Goal: Task Accomplishment & Management: Manage account settings

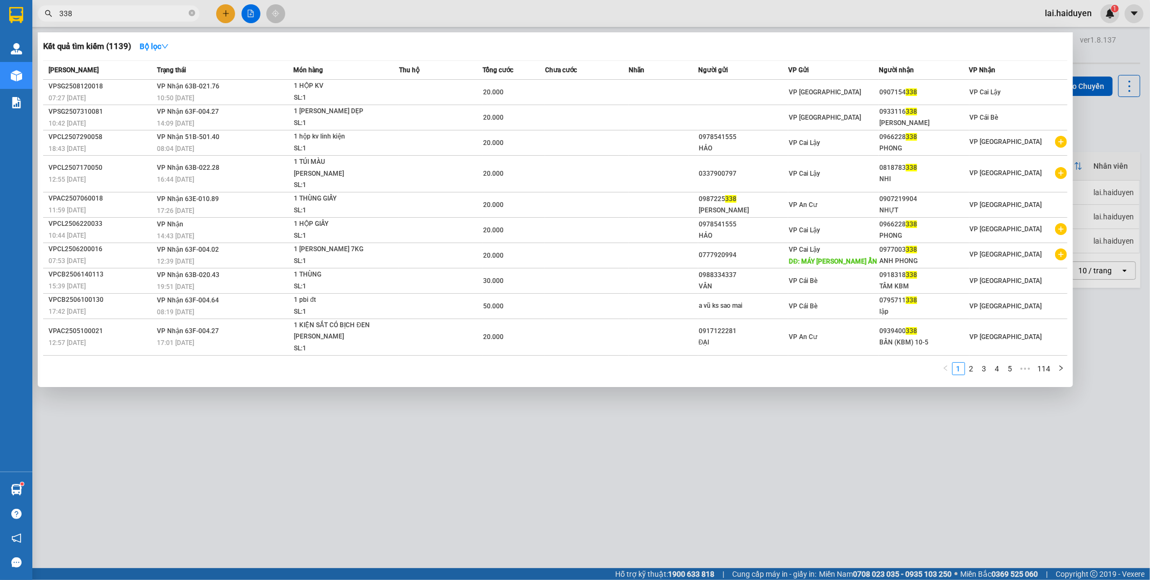
click at [523, 22] on div at bounding box center [575, 290] width 1150 height 580
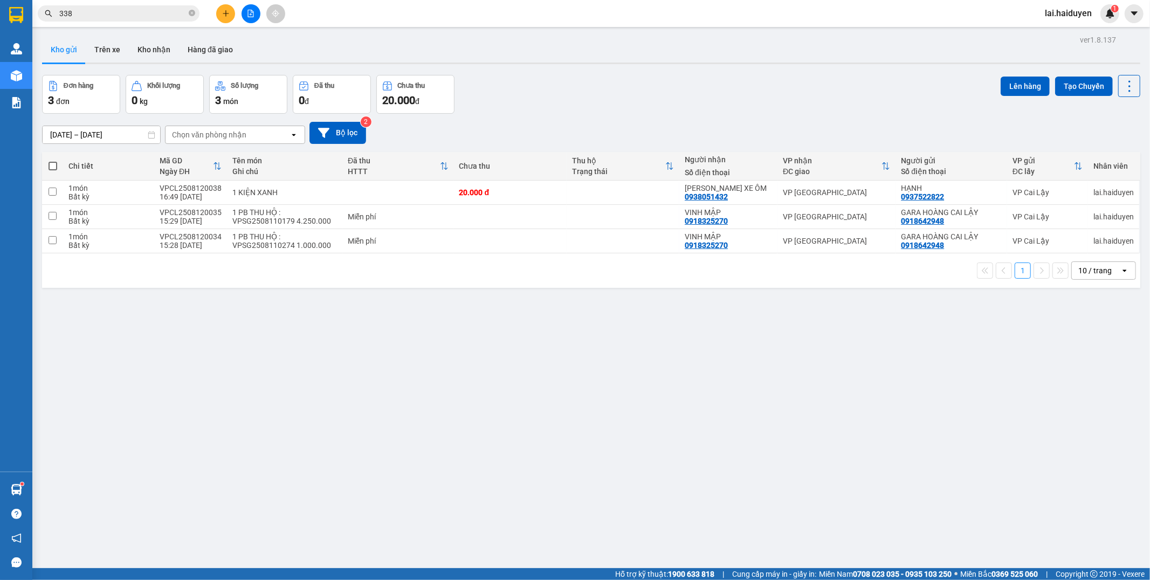
drag, startPoint x: 664, startPoint y: 354, endPoint x: 639, endPoint y: 337, distance: 31.0
click at [662, 354] on div "ver 1.8.137 Kho gửi Trên xe Kho nhận Hàng đã giao Đơn hàng 3 đơn Khối lượng 0 k…" at bounding box center [591, 322] width 1107 height 580
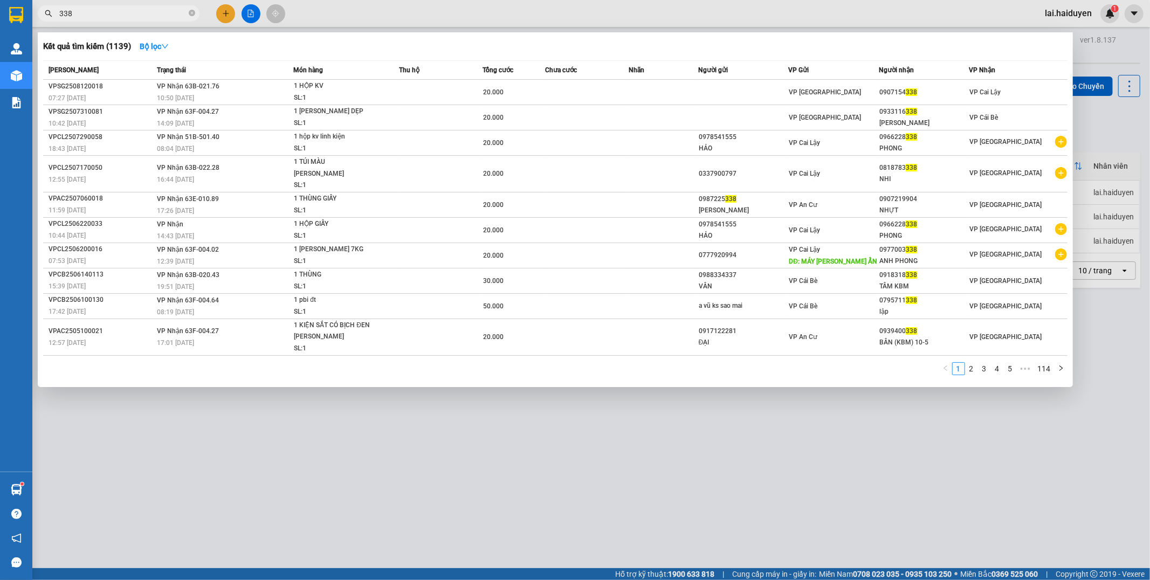
click at [134, 17] on input "338" at bounding box center [122, 14] width 127 height 12
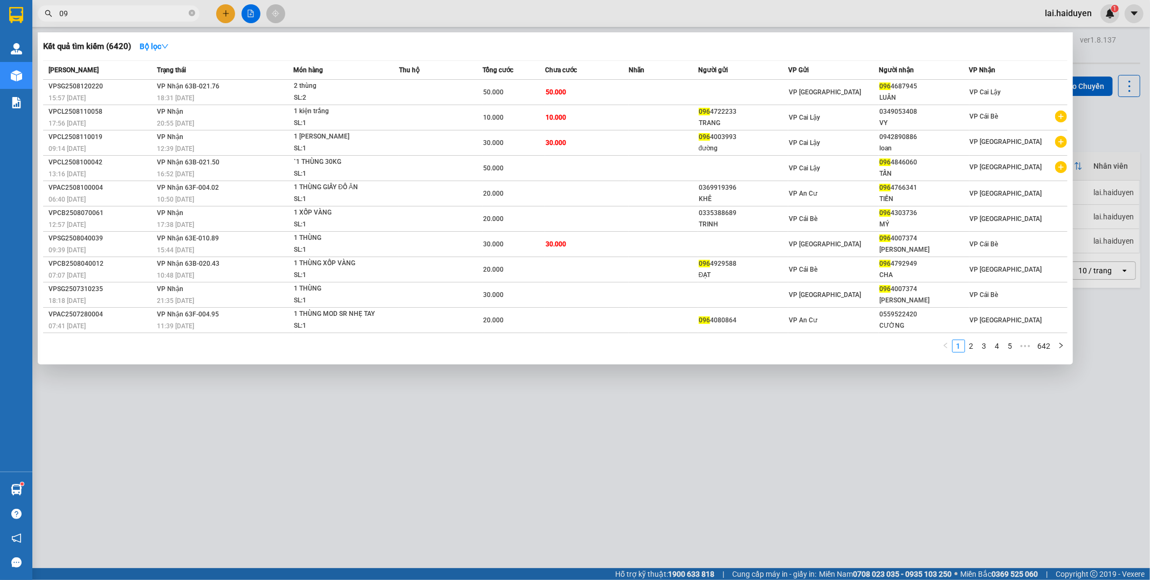
type input "0"
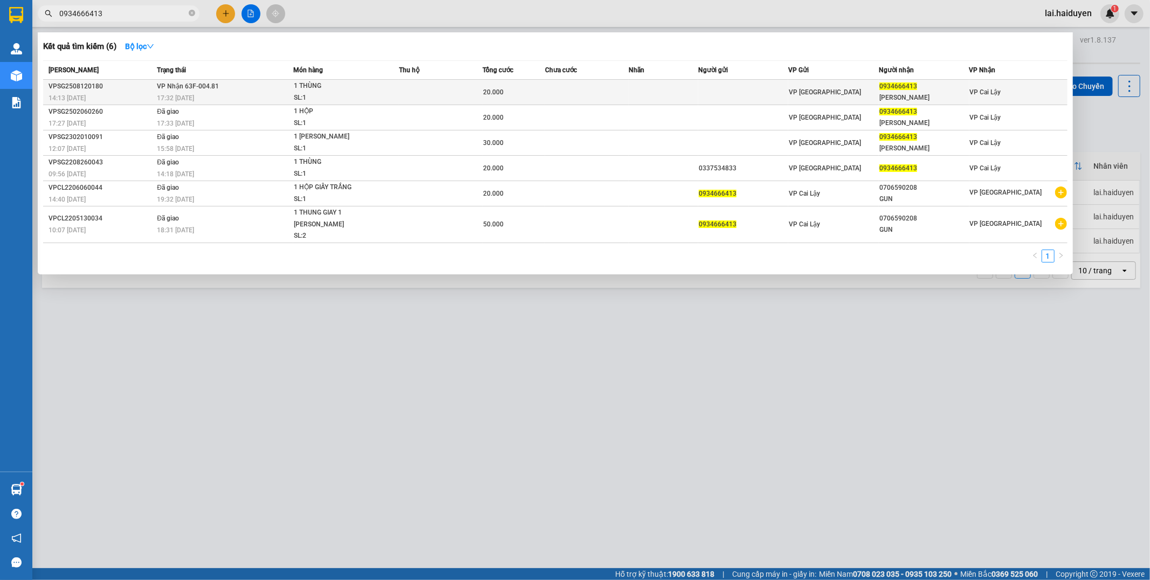
type input "0934666413"
click at [351, 90] on div "1 THÙNG" at bounding box center [334, 86] width 81 height 12
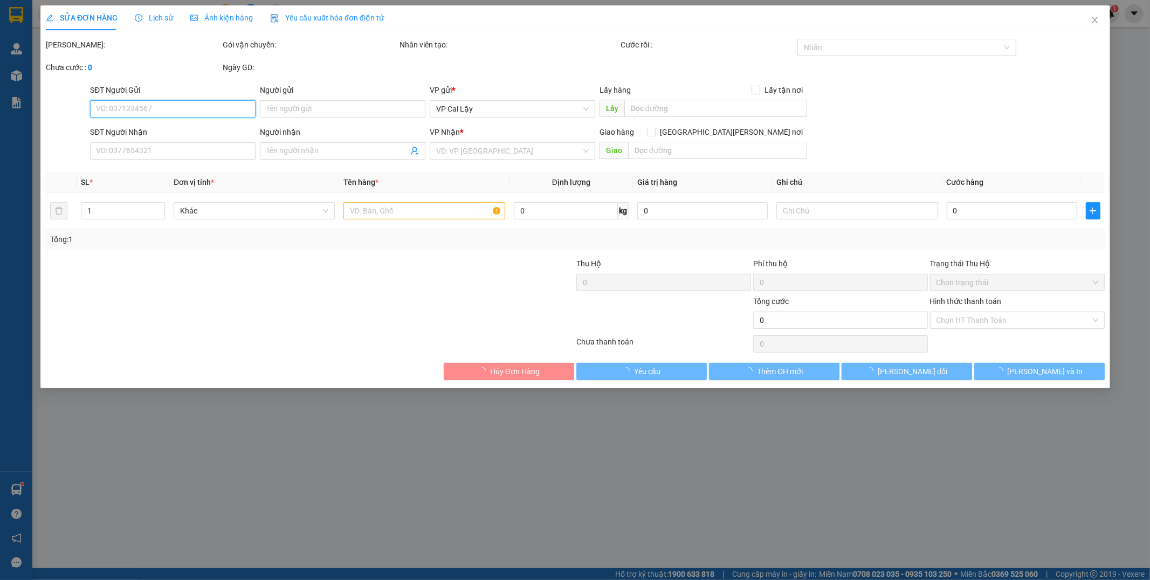
type input "0934666413"
type input "ANH HIỀN"
type input "20.000"
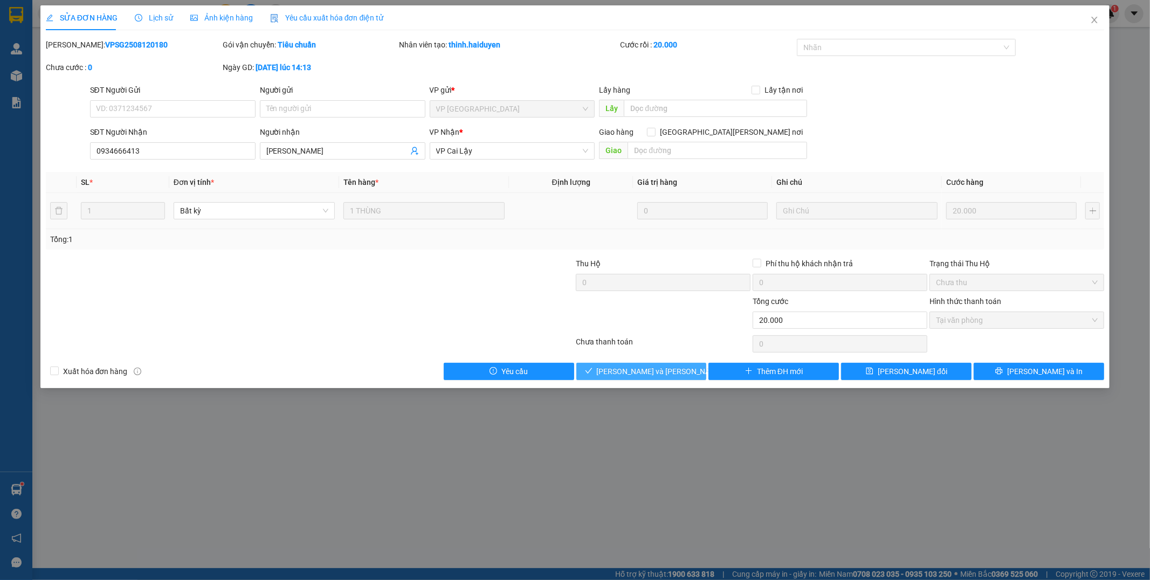
click at [615, 375] on button "Lưu và Giao hàng" at bounding box center [642, 371] width 131 height 17
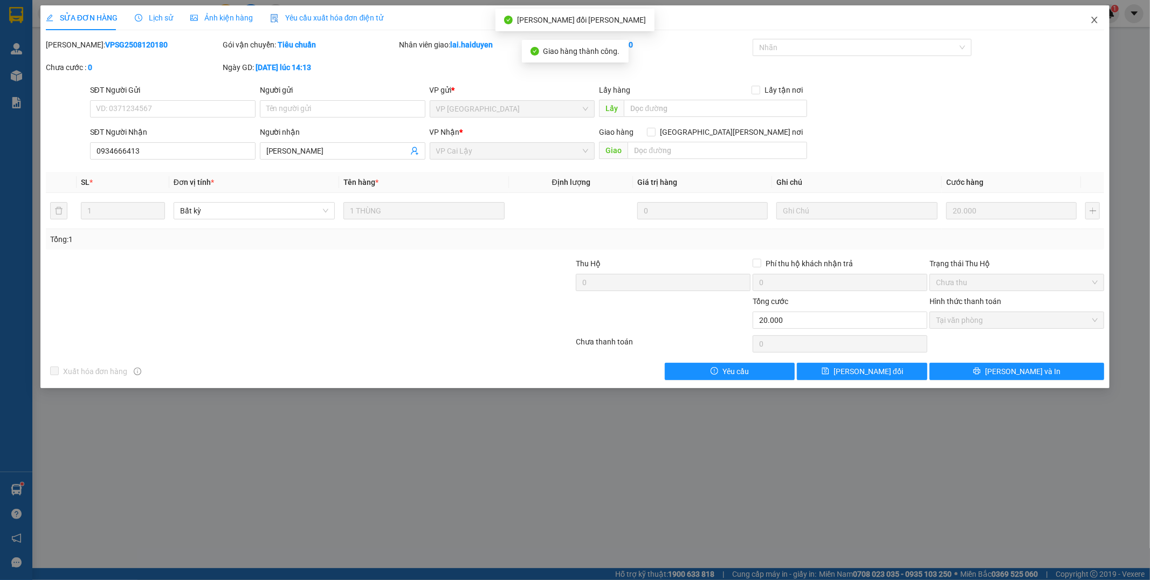
click at [1097, 20] on icon "close" at bounding box center [1094, 20] width 9 height 9
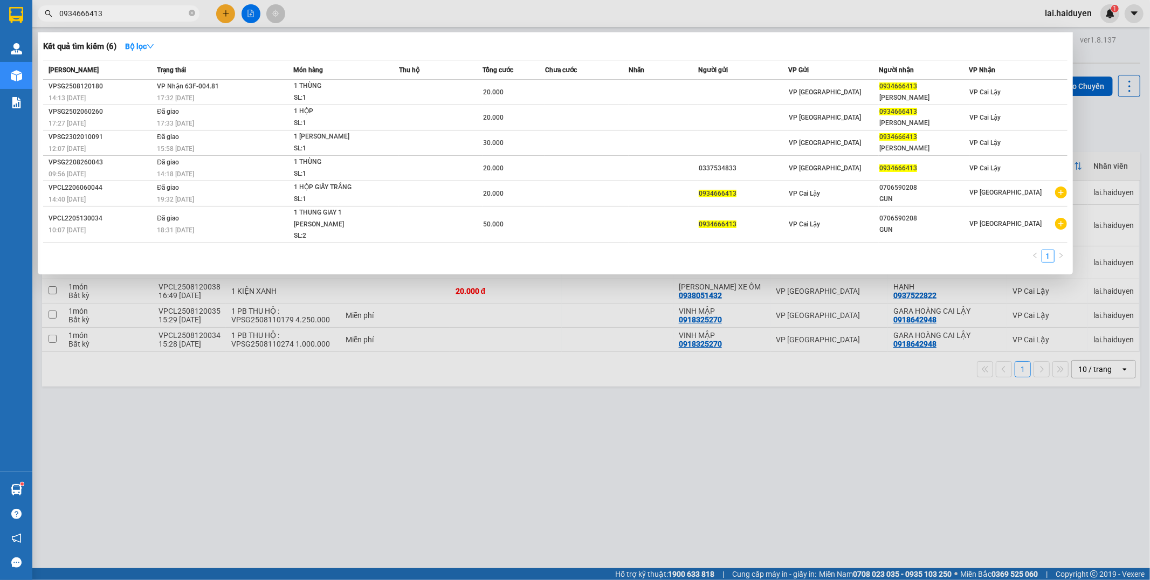
click at [150, 8] on input "0934666413" at bounding box center [122, 14] width 127 height 12
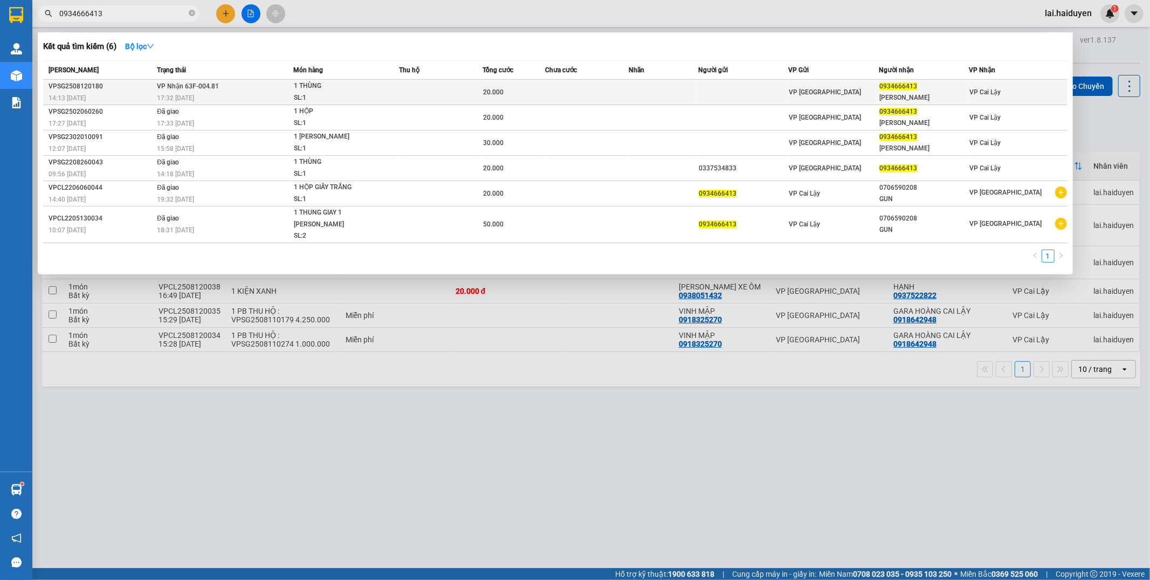
click at [538, 93] on div "20.000" at bounding box center [513, 92] width 61 height 12
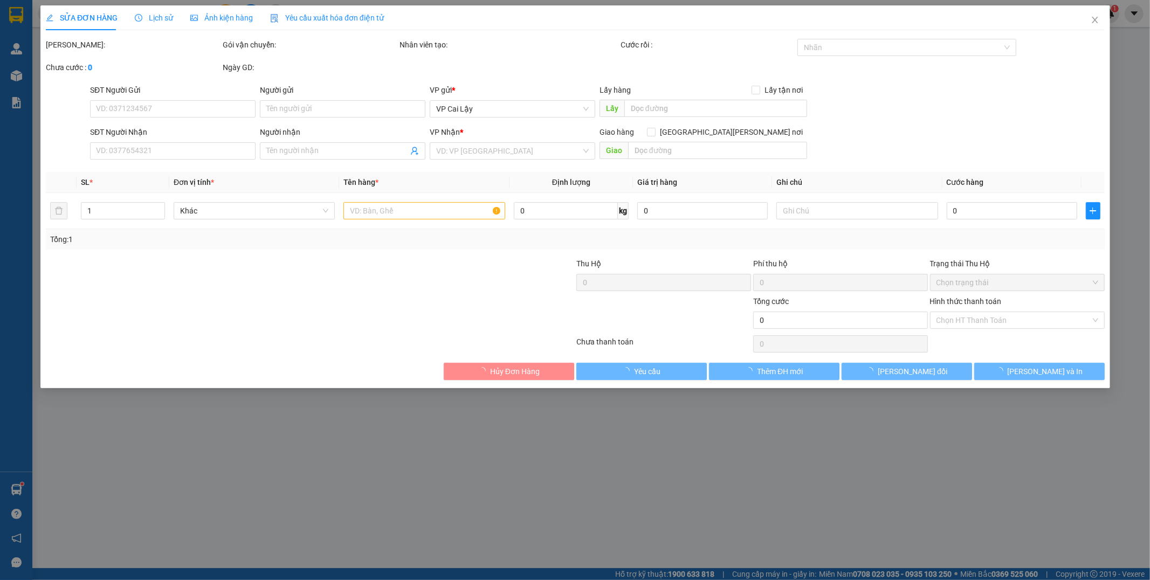
type input "0934666413"
type input "ANH HIỀN"
type input "20.000"
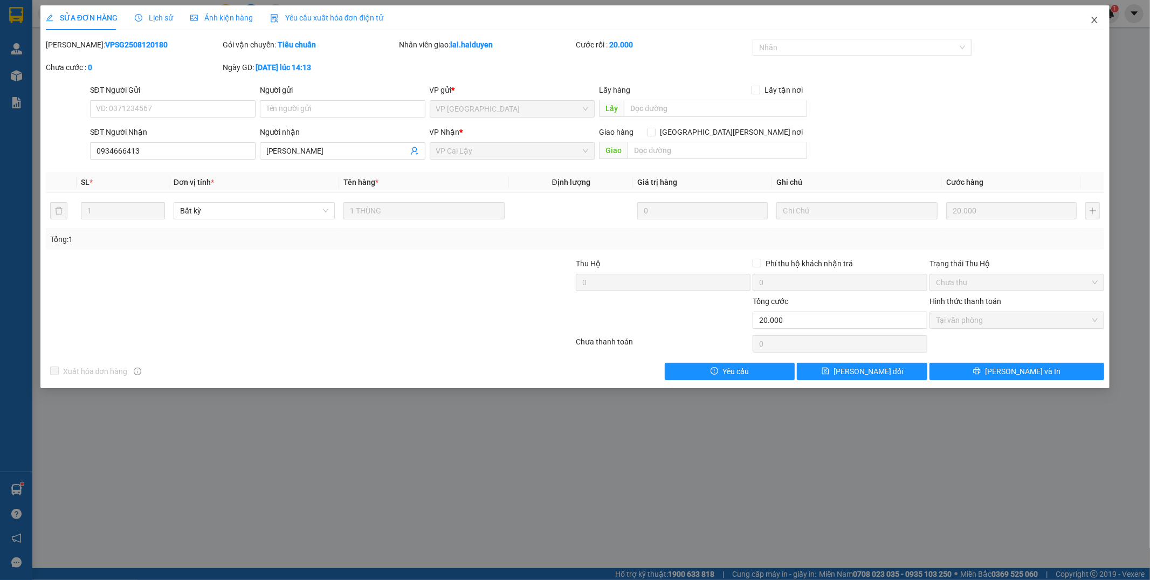
click at [1098, 17] on icon "close" at bounding box center [1094, 20] width 9 height 9
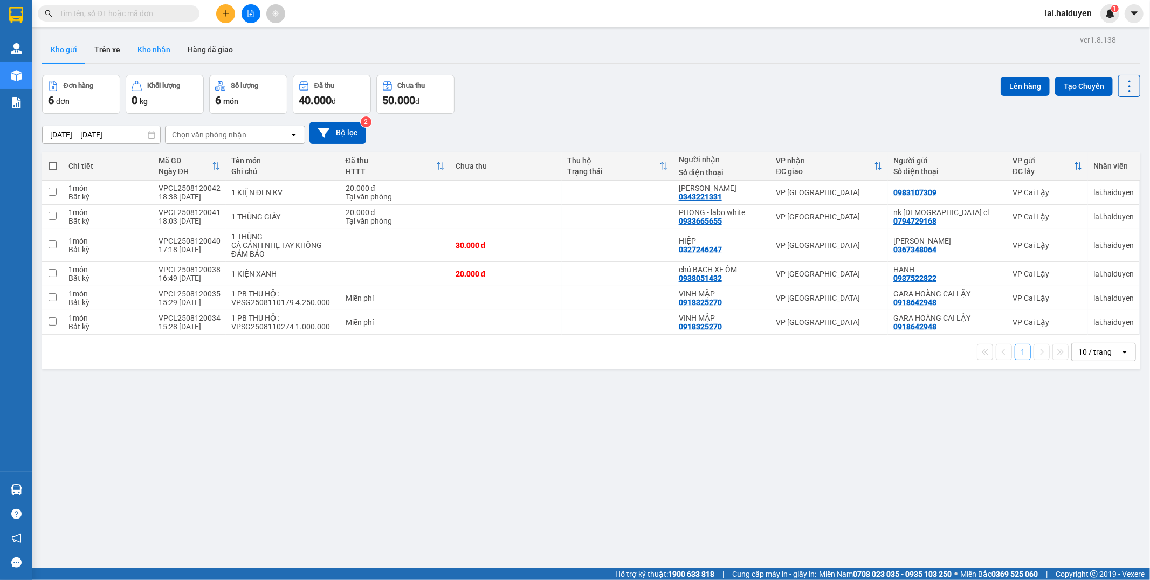
click at [145, 57] on button "Kho nhận" at bounding box center [154, 50] width 50 height 26
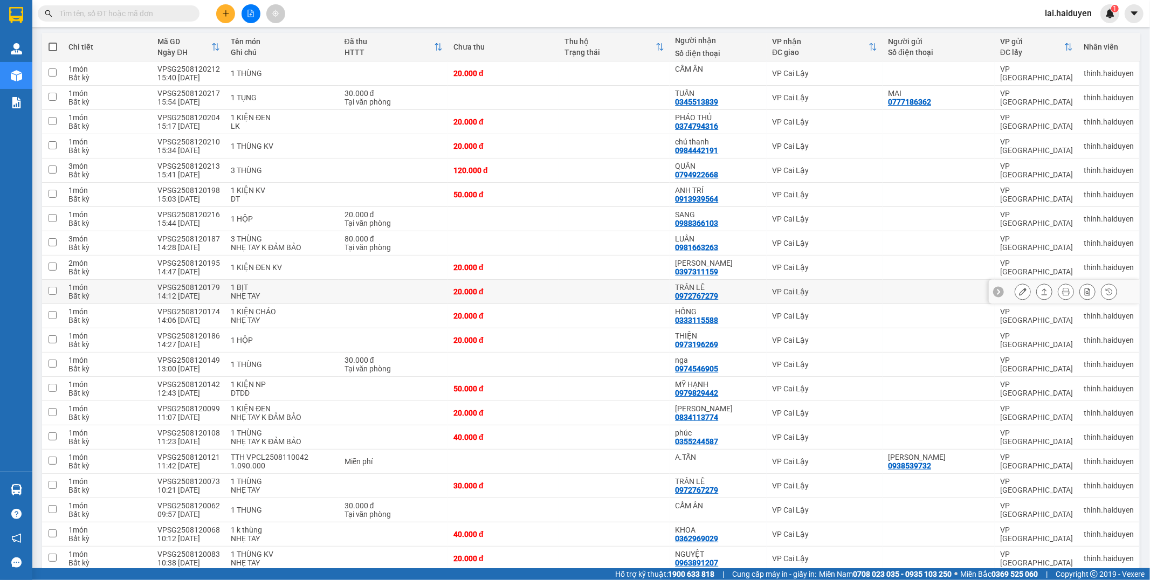
scroll to position [120, 0]
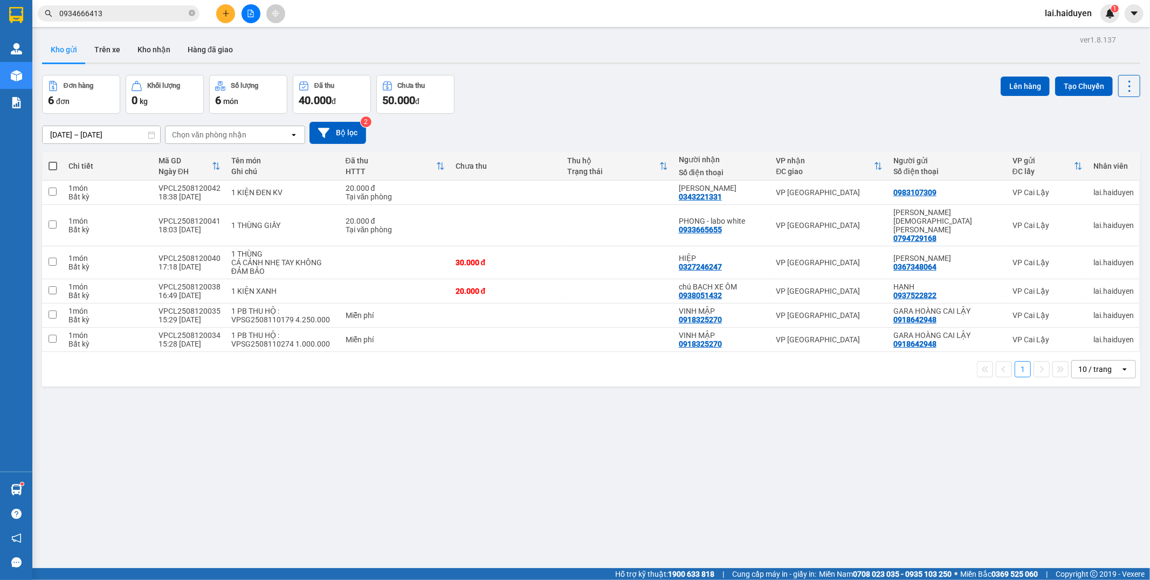
click at [157, 14] on input "0934666413" at bounding box center [122, 14] width 127 height 12
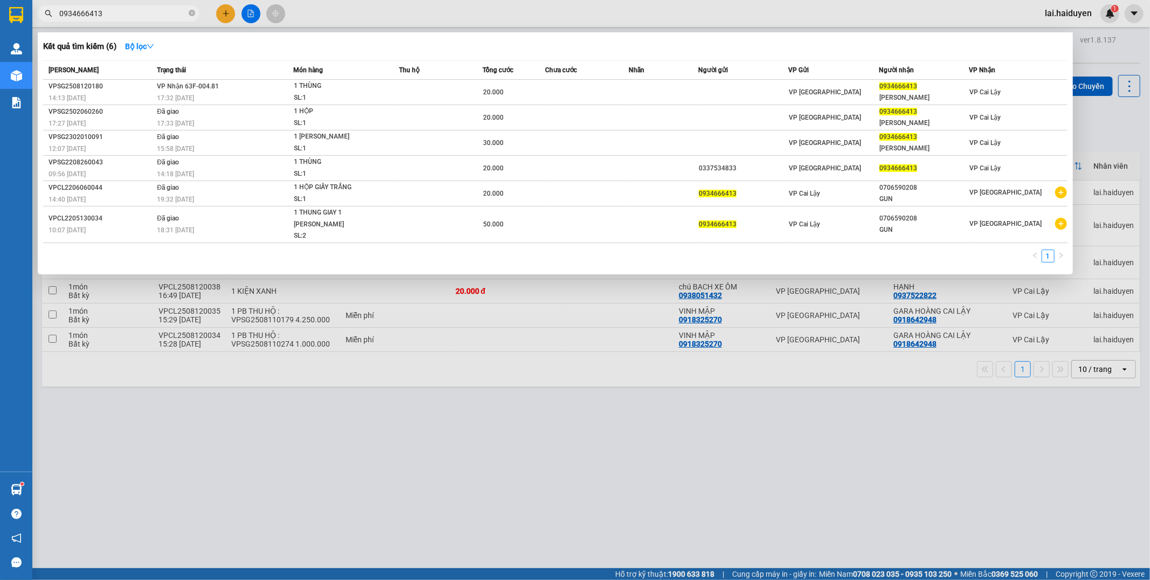
click at [157, 14] on input "0934666413" at bounding box center [122, 14] width 127 height 12
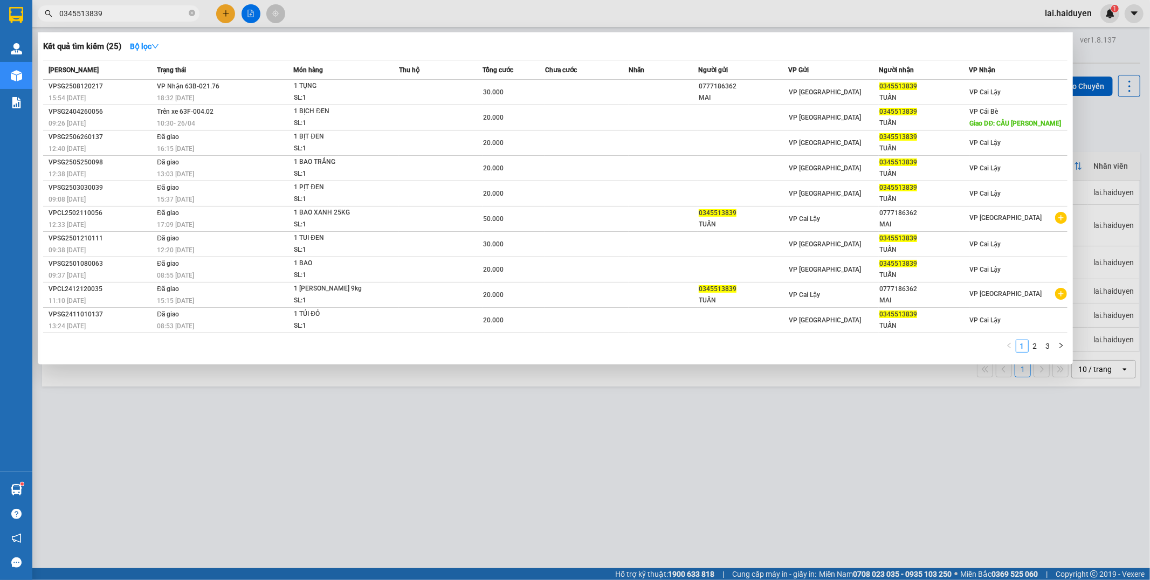
type input "0345513839"
click at [600, 19] on div at bounding box center [575, 290] width 1150 height 580
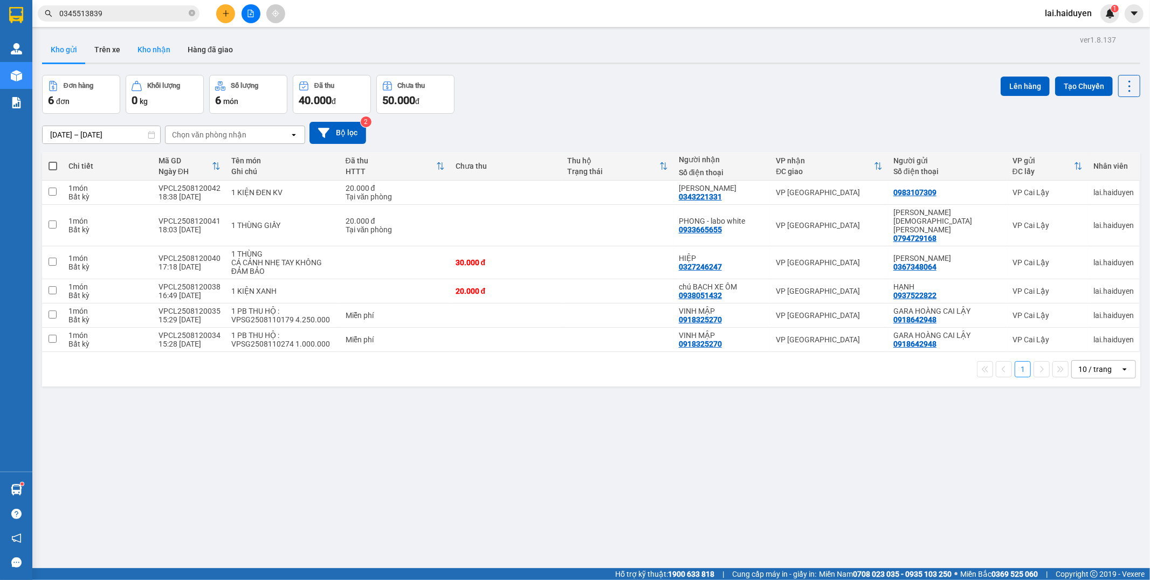
click at [155, 50] on button "Kho nhận" at bounding box center [154, 50] width 50 height 26
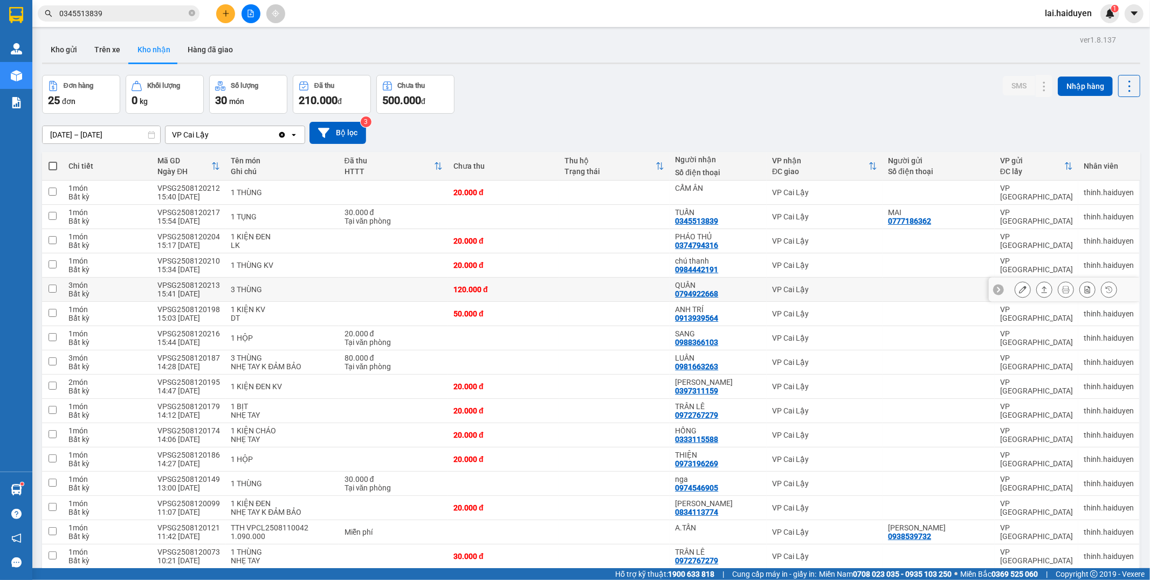
click at [512, 289] on div "120.000 đ" at bounding box center [504, 289] width 100 height 9
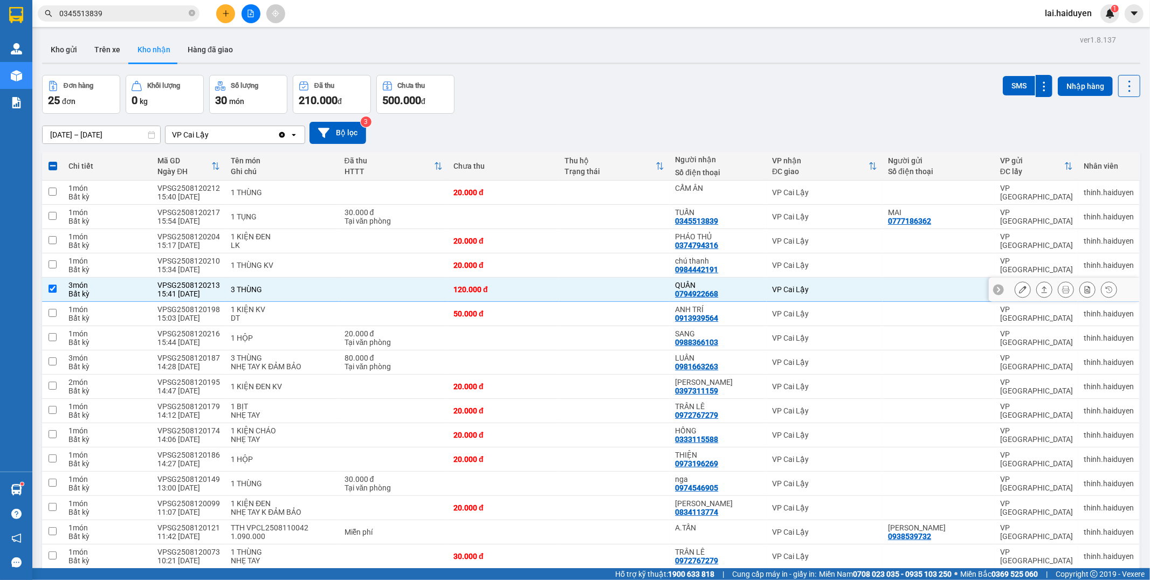
click at [516, 293] on div "120.000 đ" at bounding box center [504, 289] width 100 height 9
checkbox input "false"
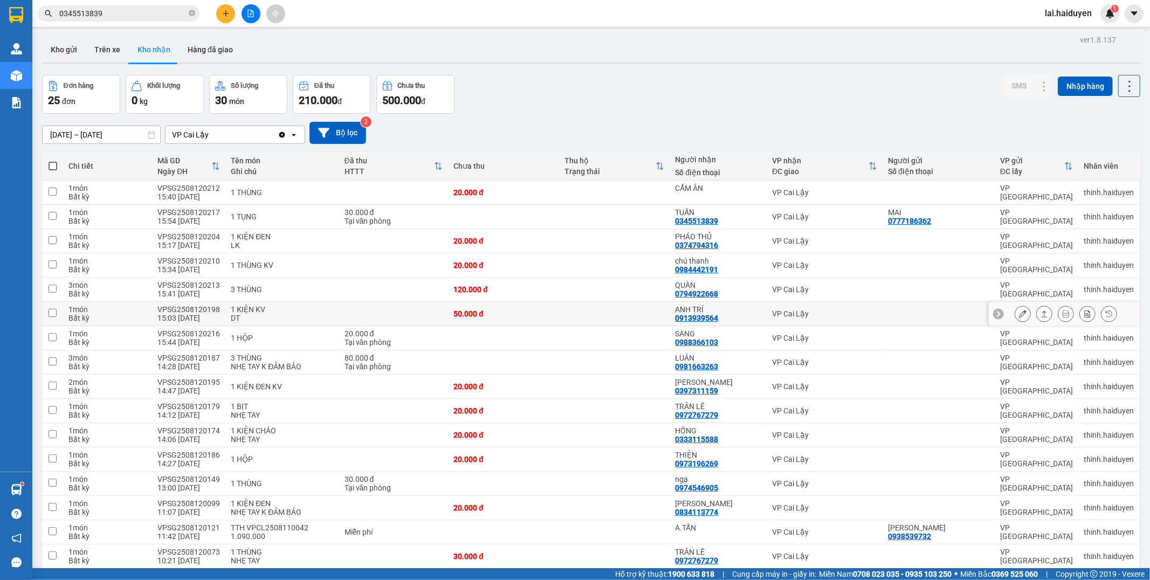
click at [181, 311] on div "VPSG2508120198" at bounding box center [188, 309] width 63 height 9
checkbox input "false"
copy div "VPSG2508120198"
click at [114, 14] on input "0345513839" at bounding box center [122, 14] width 127 height 12
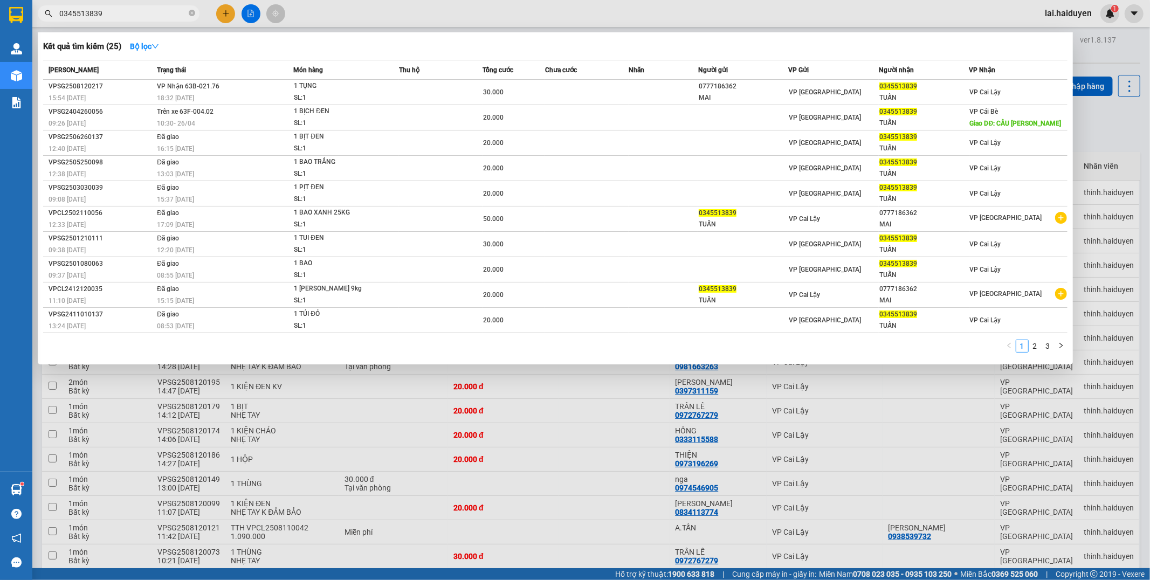
click at [114, 14] on input "0345513839" at bounding box center [122, 14] width 127 height 12
paste input "VPSG2508120198"
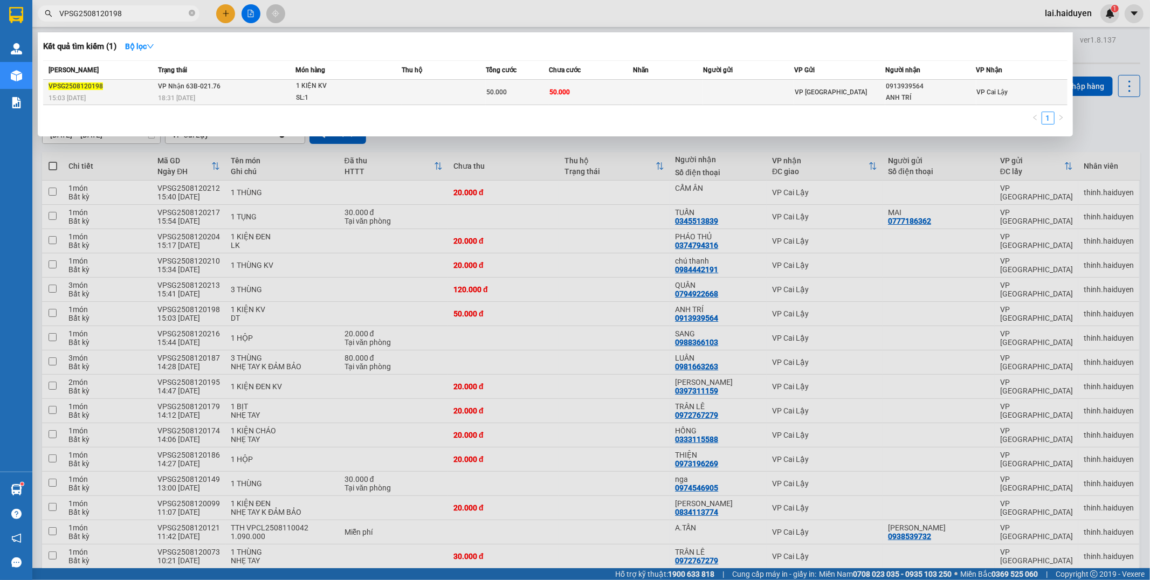
type input "VPSG2508120198"
click at [554, 101] on td "50.000" at bounding box center [591, 92] width 84 height 25
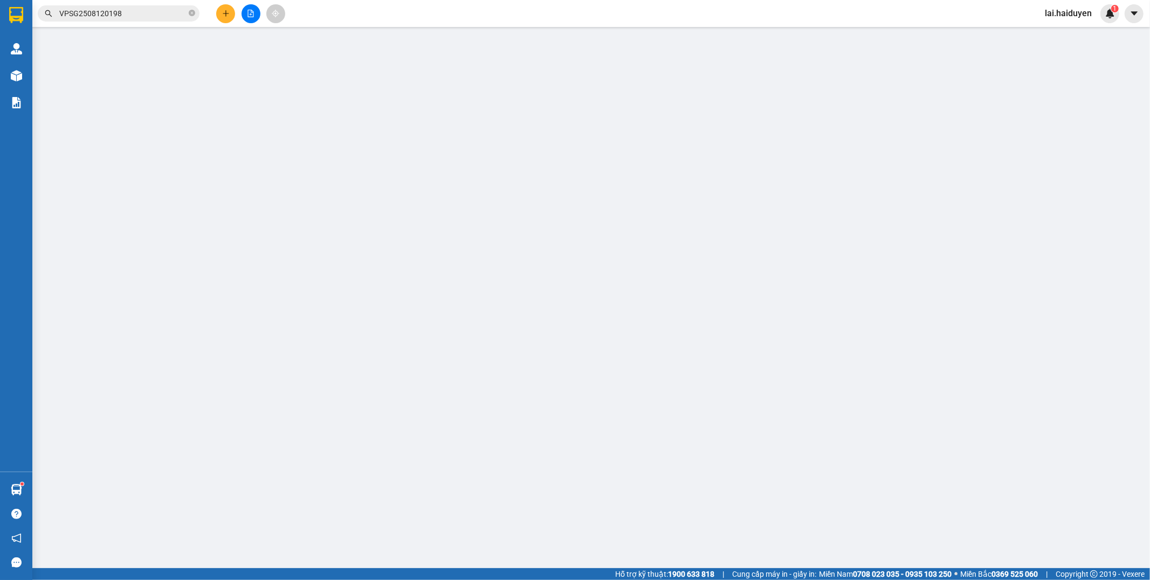
type input "0913939564"
type input "ANH TRÍ"
type input "50.000"
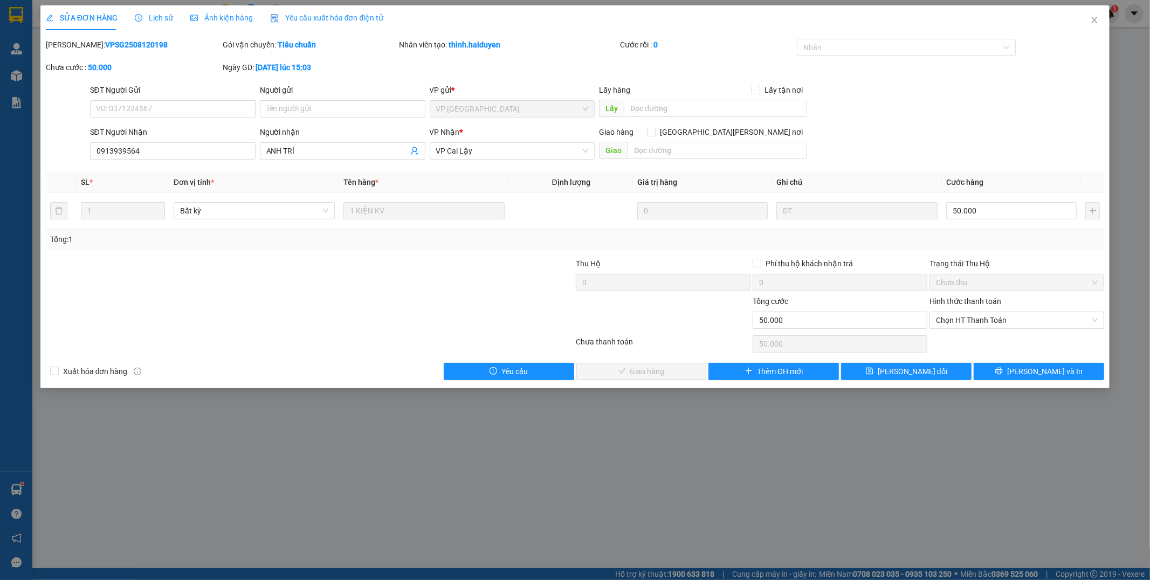
click at [1000, 331] on div "Hình thức thanh toán Chọn HT Thanh Toán" at bounding box center [1017, 315] width 175 height 38
click at [999, 326] on span "Chọn HT Thanh Toán" at bounding box center [1017, 320] width 162 height 16
click at [999, 338] on div "Tại văn phòng" at bounding box center [1018, 342] width 162 height 12
type input "0"
click at [640, 386] on div "SỬA ĐƠN HÀNG Lịch sử Ảnh kiện hàng Yêu cầu xuất hóa đơn điện tử Total Paid Fee …" at bounding box center [575, 196] width 1070 height 383
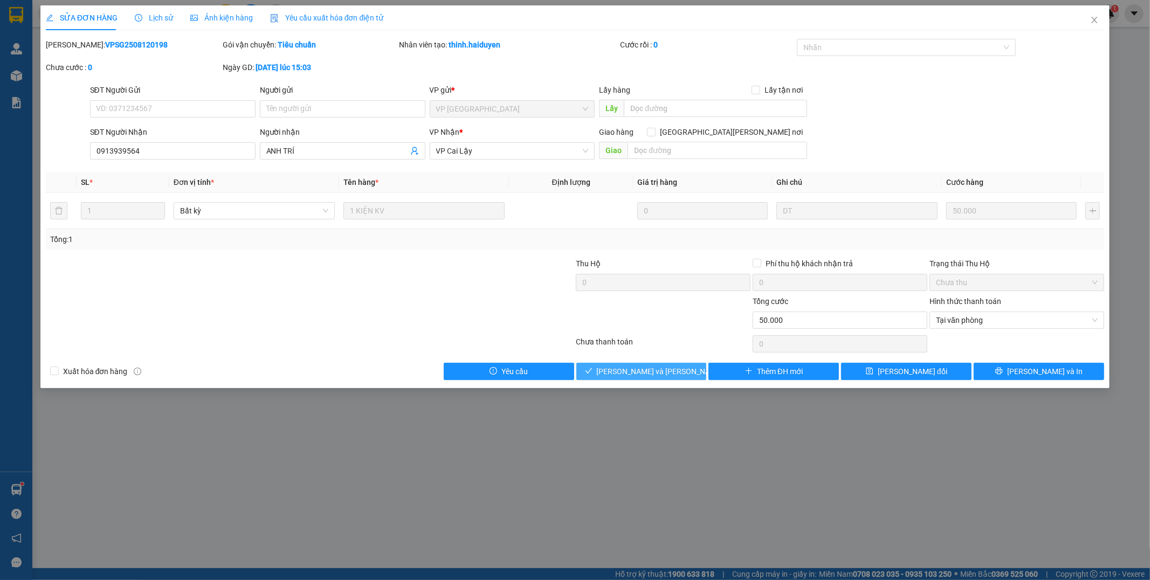
click at [644, 373] on span "Lưu và Giao hàng" at bounding box center [670, 372] width 146 height 12
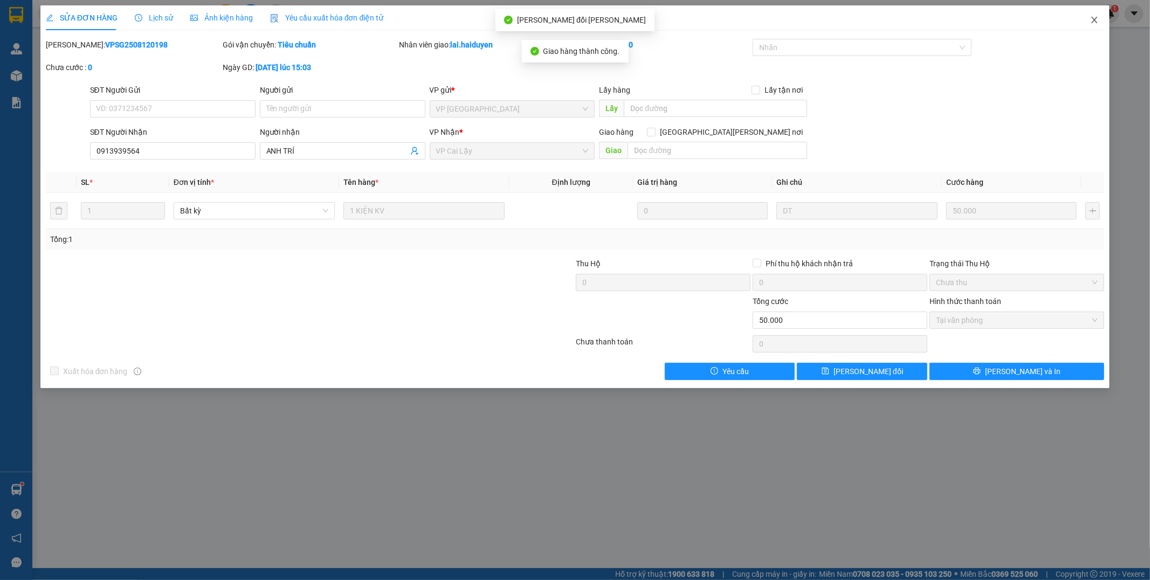
click at [1093, 22] on icon "close" at bounding box center [1094, 20] width 9 height 9
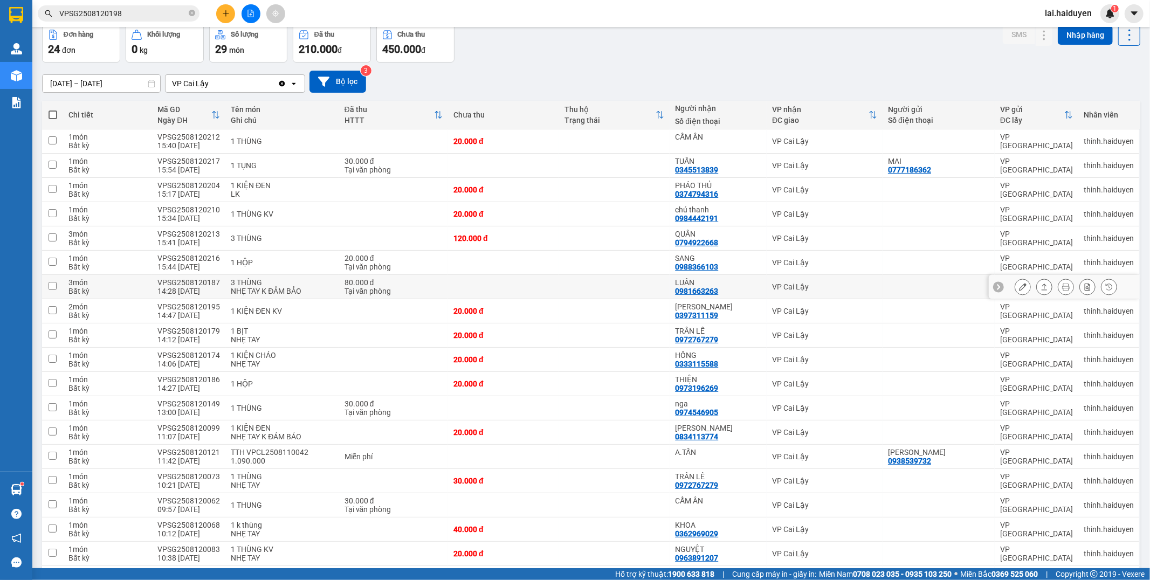
scroll to position [120, 0]
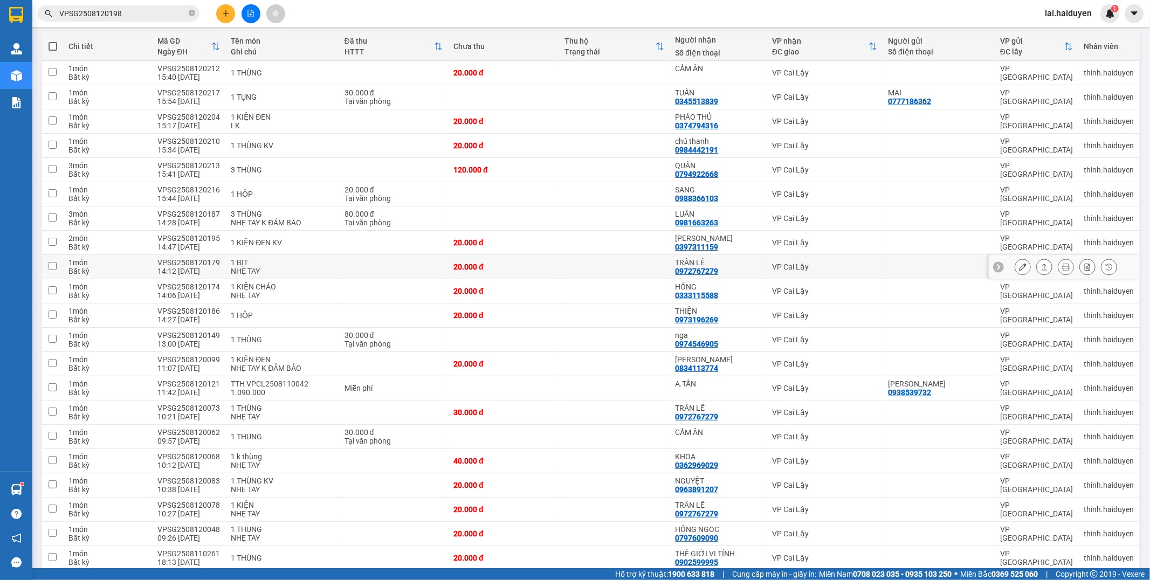
click at [691, 272] on div "0972767279" at bounding box center [696, 271] width 43 height 9
copy div "0972767279"
click at [109, 15] on input "VPSG2508120198" at bounding box center [122, 14] width 127 height 12
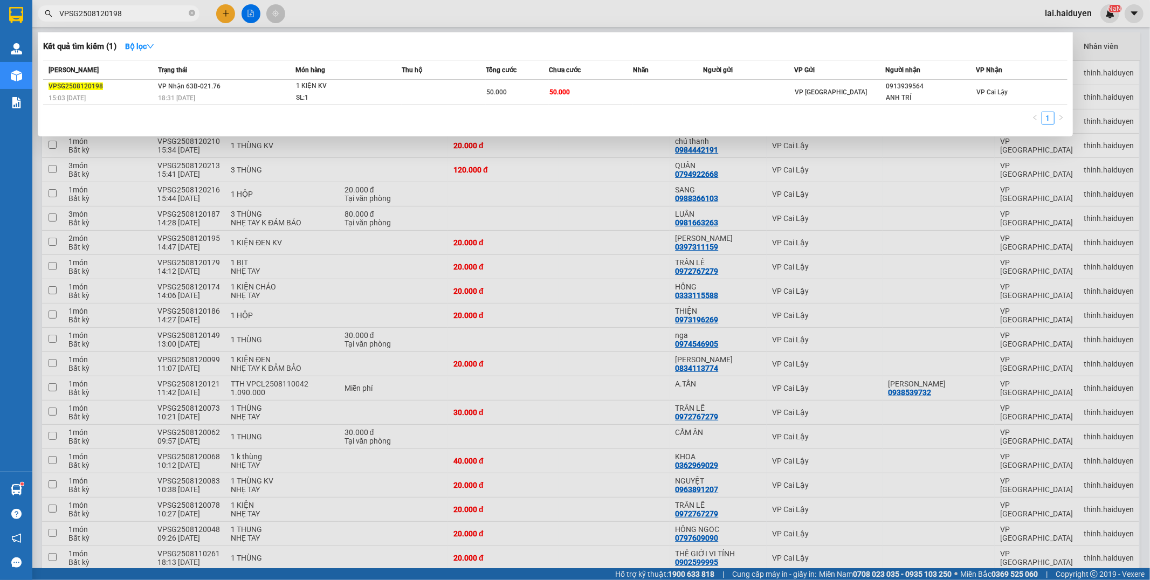
click at [109, 15] on input "VPSG2508120198" at bounding box center [122, 14] width 127 height 12
paste input "0972767279"
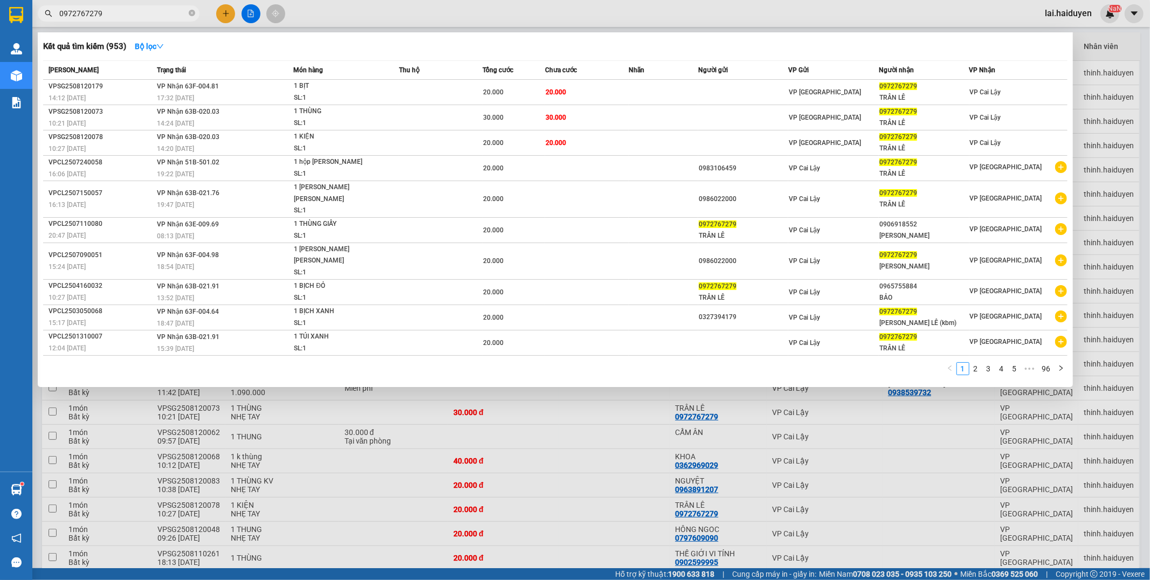
click at [498, 16] on div at bounding box center [575, 290] width 1150 height 580
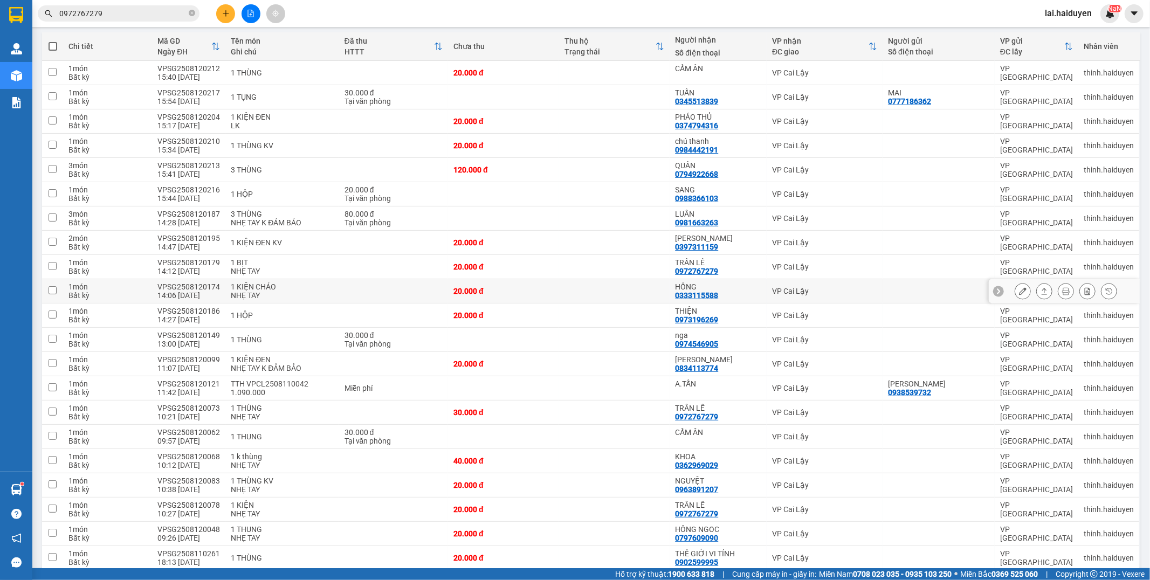
click at [700, 296] on div "0333115588" at bounding box center [696, 295] width 43 height 9
copy div "0333115588"
click at [116, 10] on input "0972767279" at bounding box center [122, 14] width 127 height 12
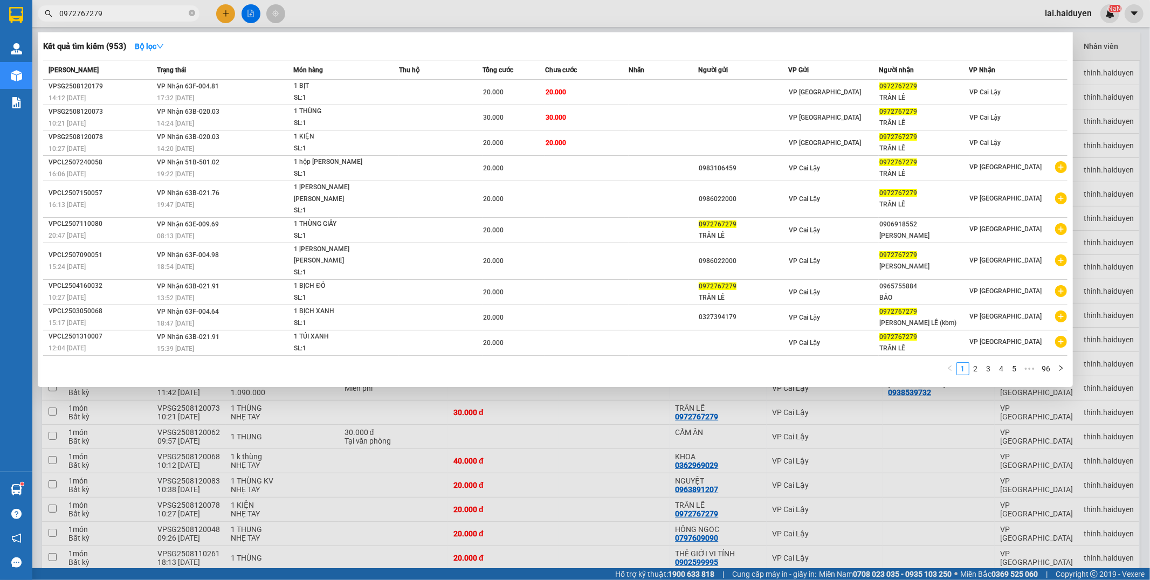
click at [116, 10] on input "0972767279" at bounding box center [122, 14] width 127 height 12
paste input "333115588"
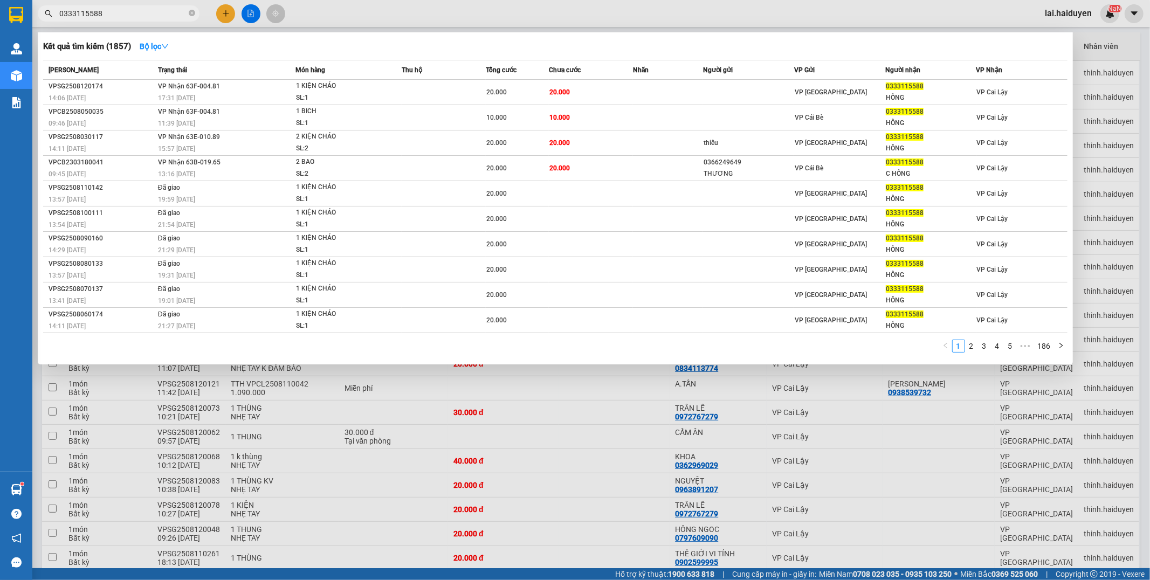
click at [253, 15] on div at bounding box center [575, 290] width 1150 height 580
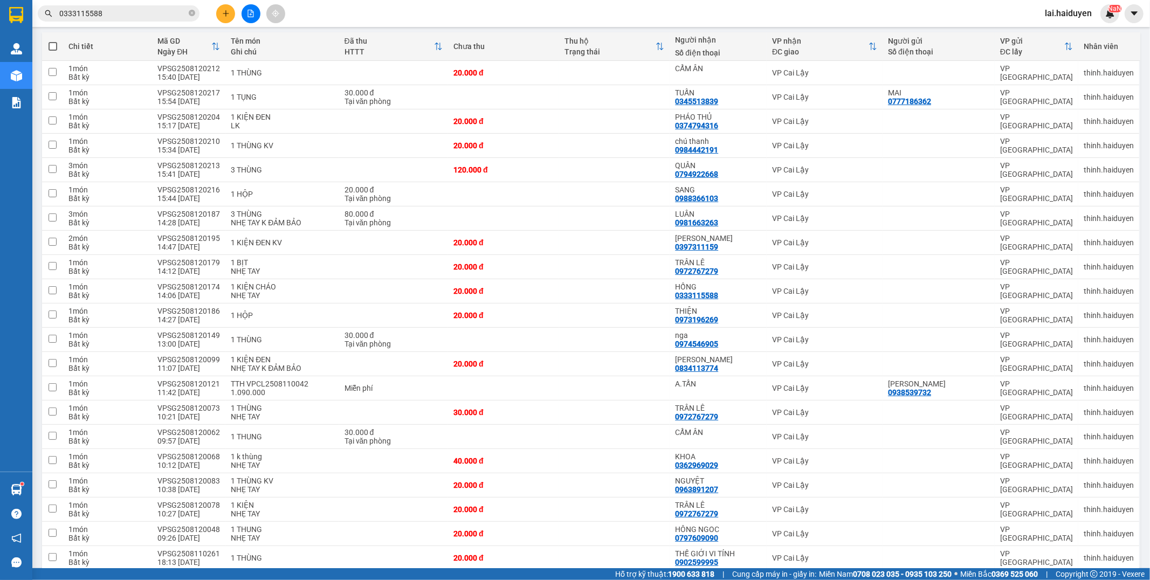
click at [241, 18] on div at bounding box center [250, 13] width 81 height 19
click at [250, 15] on icon "file-add" at bounding box center [251, 14] width 8 height 8
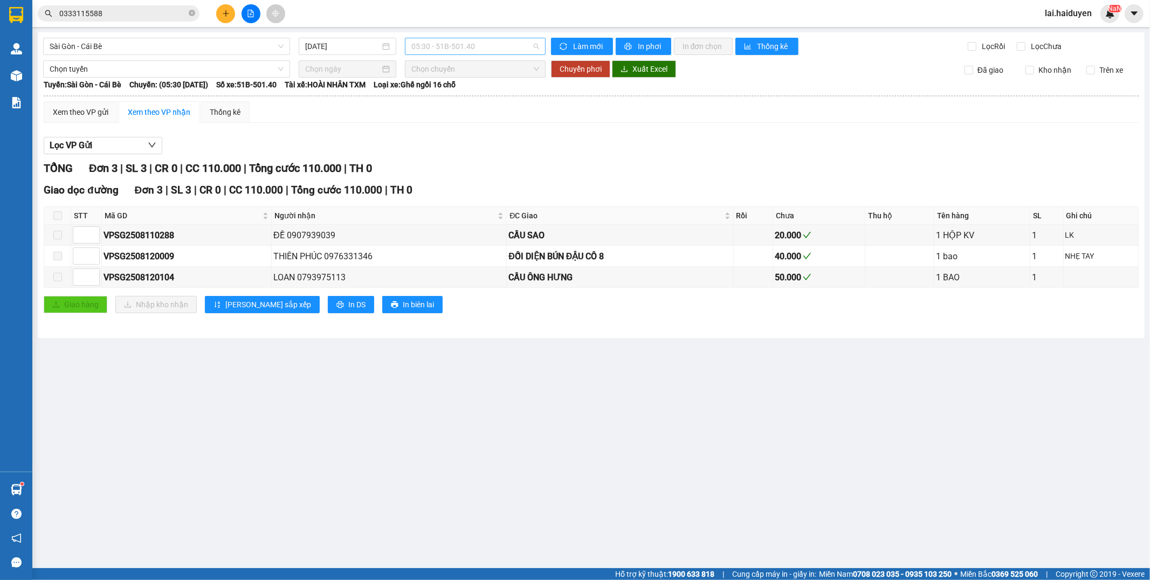
click at [424, 49] on span "05:30 - 51B-501.40" at bounding box center [474, 46] width 127 height 16
click at [455, 85] on div "15:31 (TC) - 51B-500.45" at bounding box center [453, 85] width 84 height 12
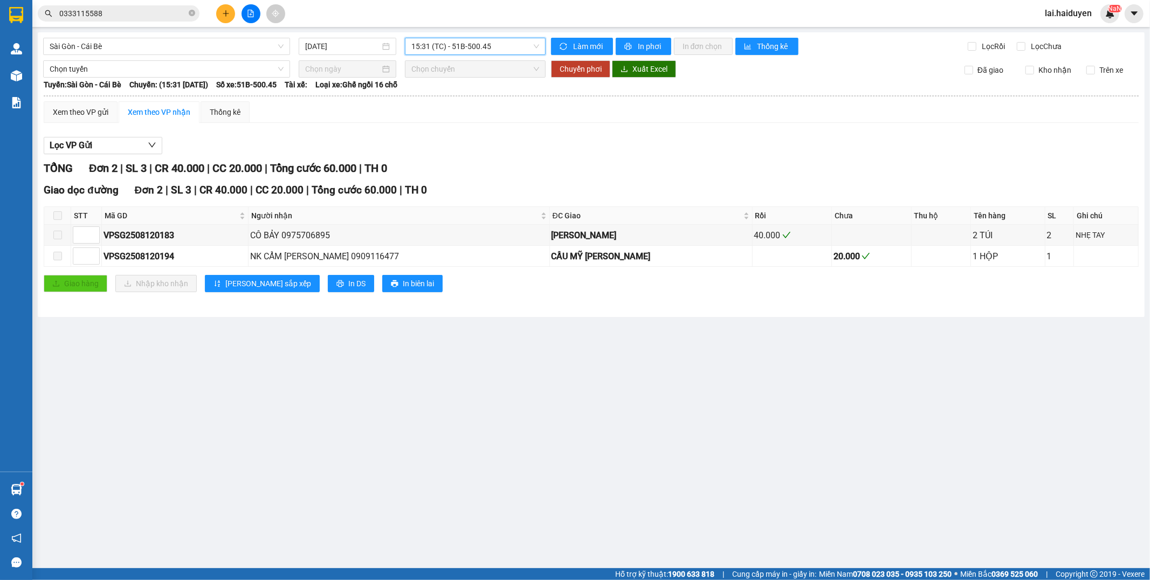
click at [435, 50] on span "15:31 (TC) - 51B-500.45" at bounding box center [474, 46] width 127 height 16
click at [456, 149] on div "17:31 (TC) - 63B-019.40" at bounding box center [453, 154] width 84 height 12
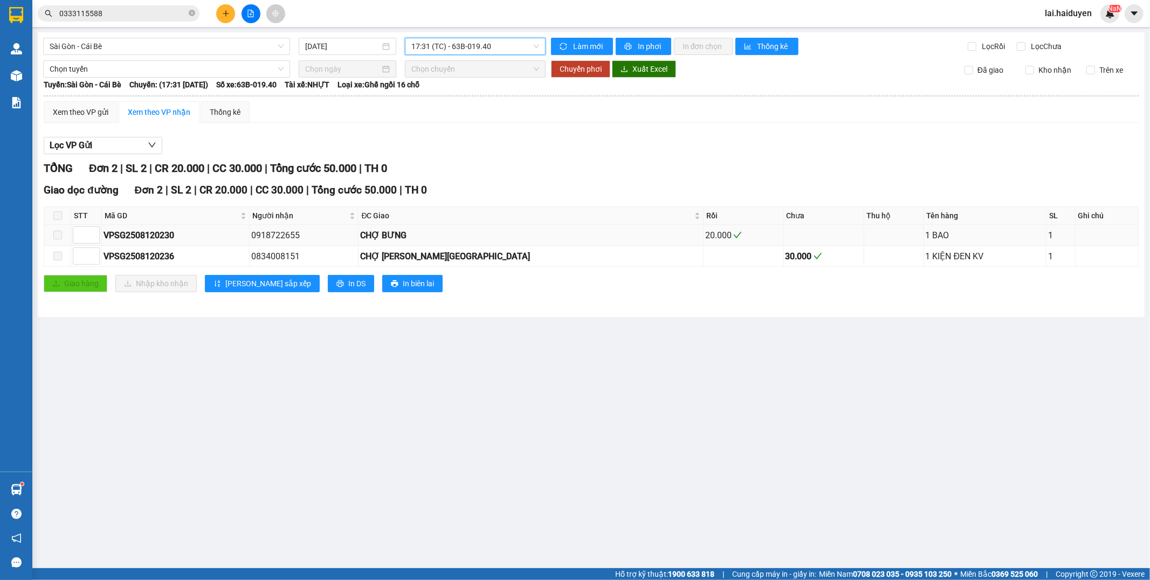
click at [345, 235] on div "0918722655" at bounding box center [304, 235] width 106 height 13
click at [312, 235] on div "0918722655" at bounding box center [304, 235] width 106 height 13
copy div "0918722655"
click at [170, 12] on input "0333115588" at bounding box center [122, 14] width 127 height 12
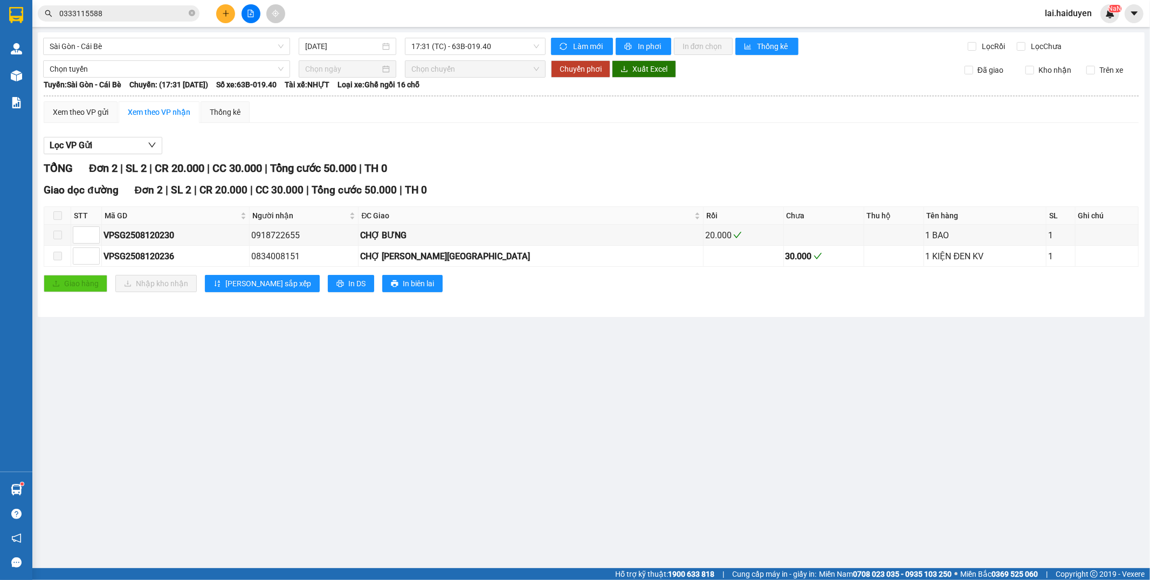
click at [170, 12] on input "0333115588" at bounding box center [122, 14] width 127 height 12
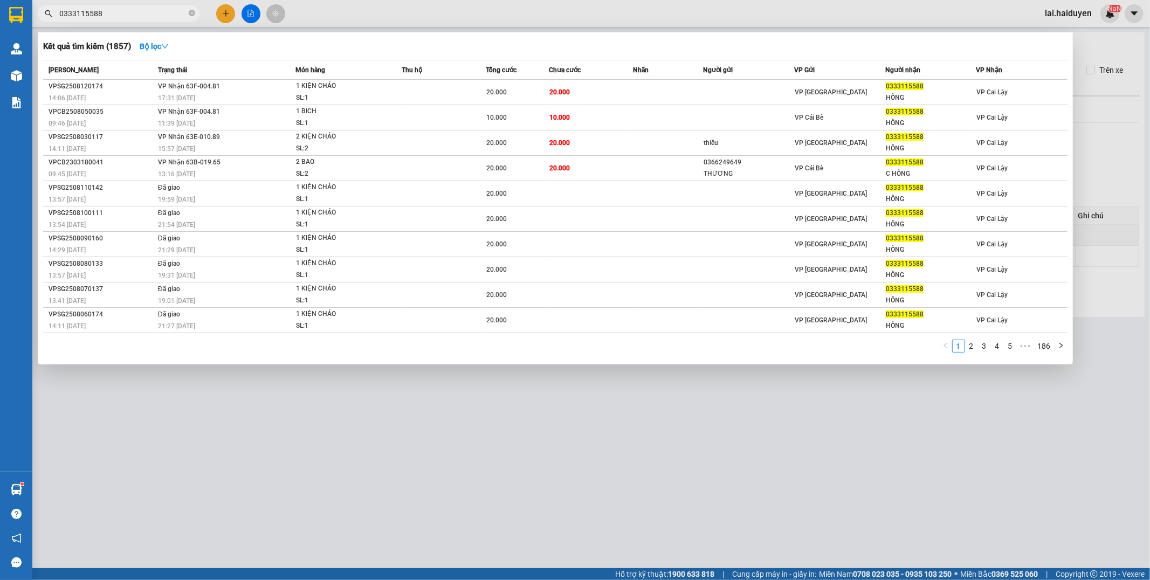
click at [170, 12] on input "0333115588" at bounding box center [122, 14] width 127 height 12
paste input "918722655"
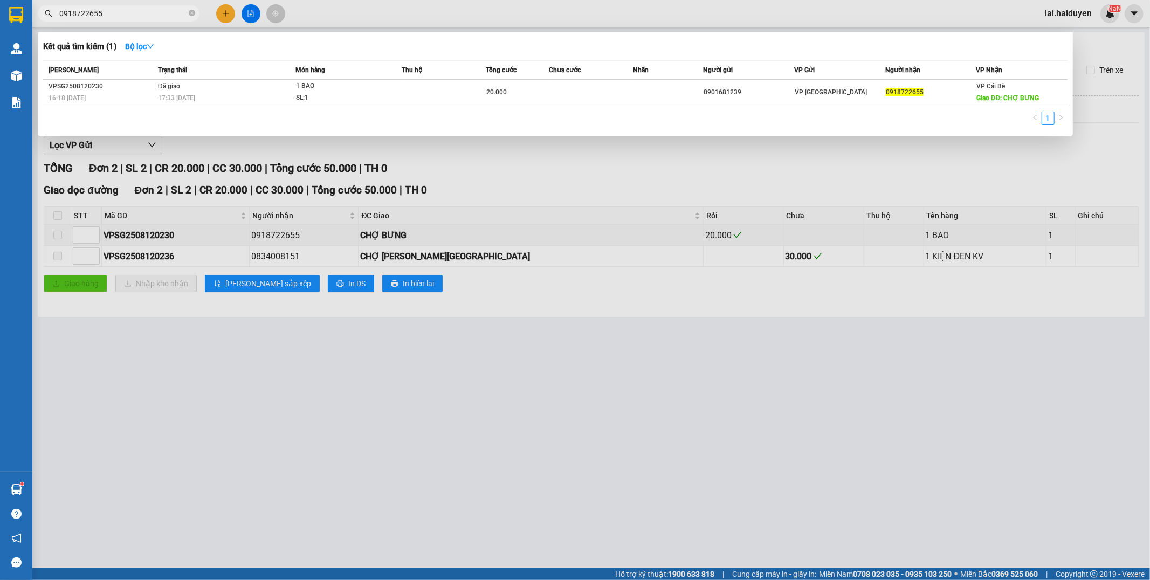
type input "0918722655"
click at [661, 362] on div at bounding box center [575, 290] width 1150 height 580
click at [139, 19] on input "0918722655" at bounding box center [122, 14] width 127 height 12
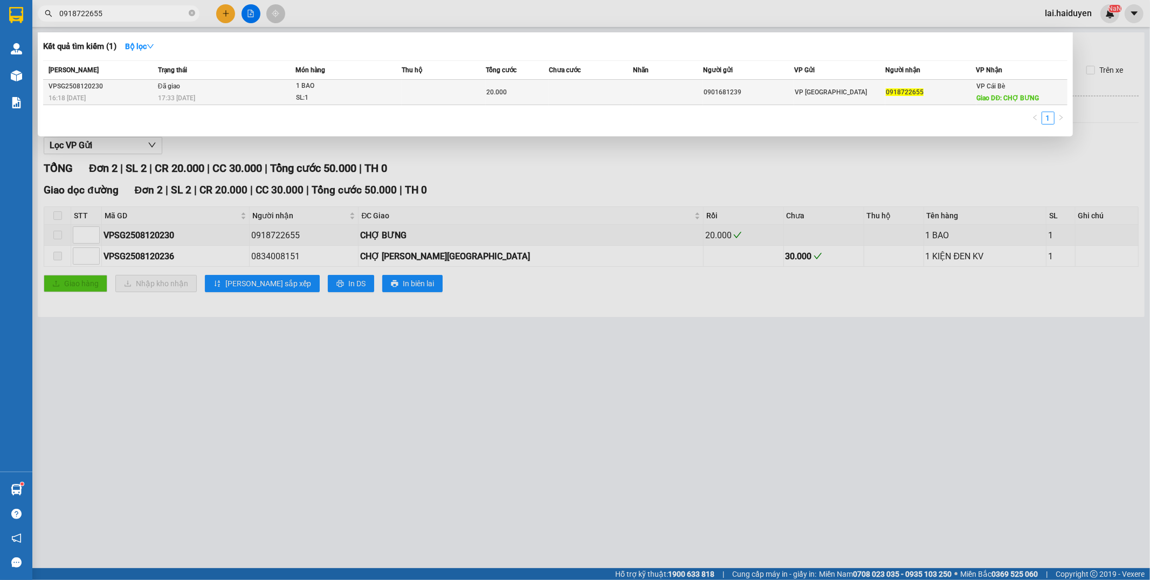
click at [489, 90] on span "20.000" at bounding box center [496, 92] width 20 height 8
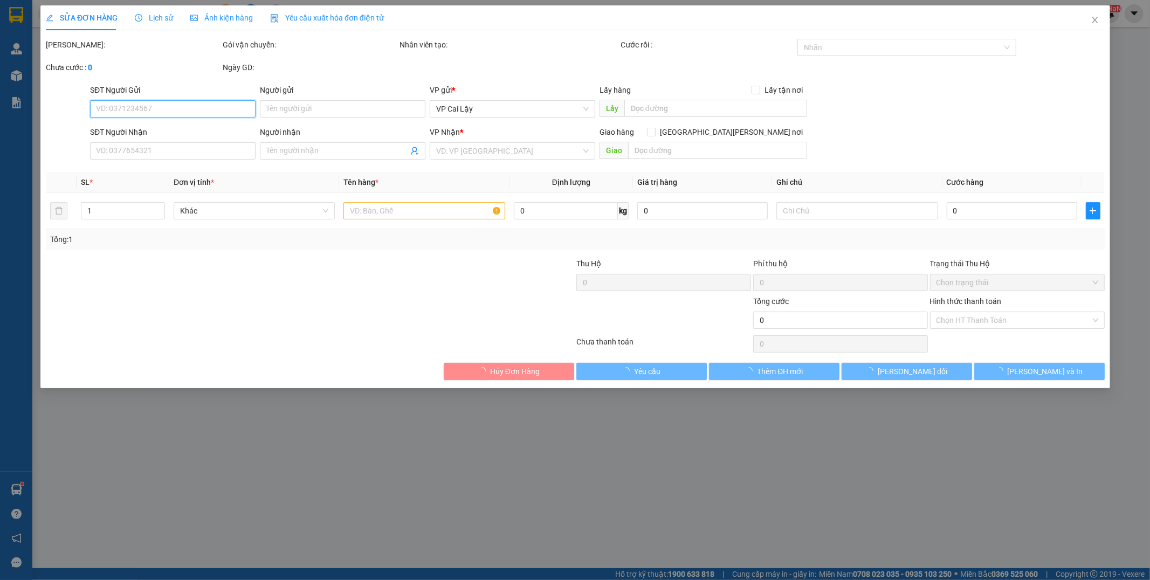
type input "0901681239"
type input "0918722655"
type input "CHỢ BƯNG"
type input "20.000"
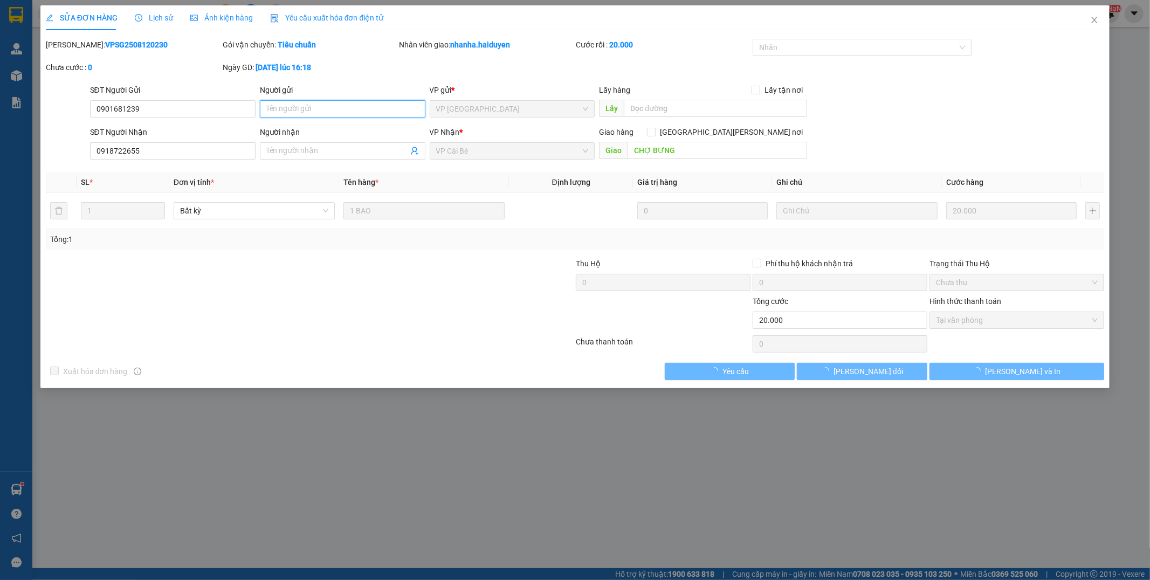
click at [331, 103] on input "Người gửi" at bounding box center [343, 108] width 166 height 17
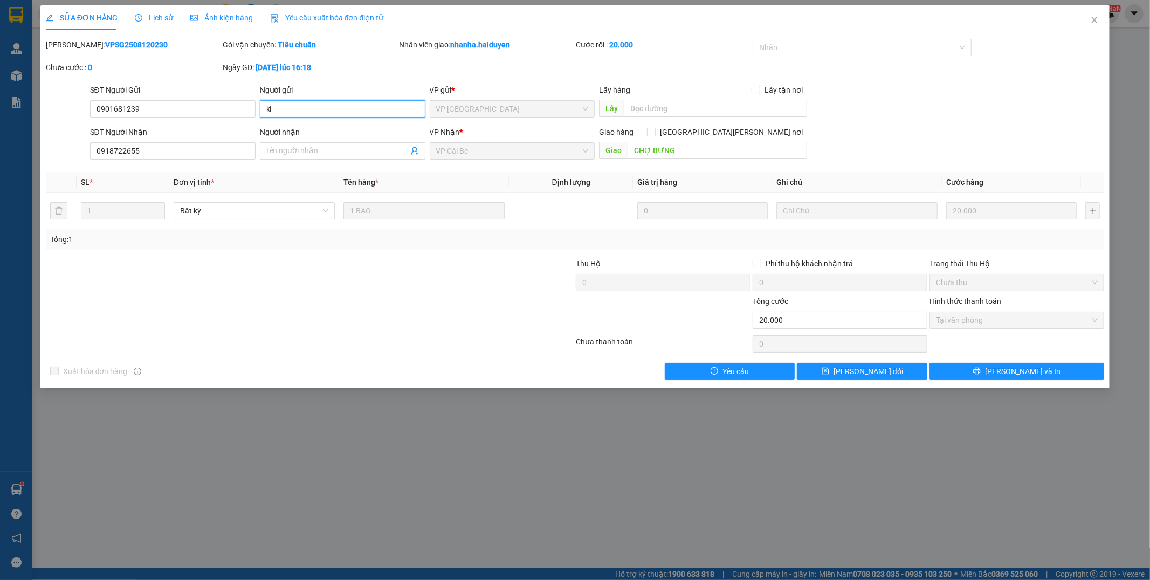
type input "k"
type input "liên hệ ng gủi k nghe máy"
click at [834, 369] on button "Lưu thay đổi" at bounding box center [862, 371] width 131 height 17
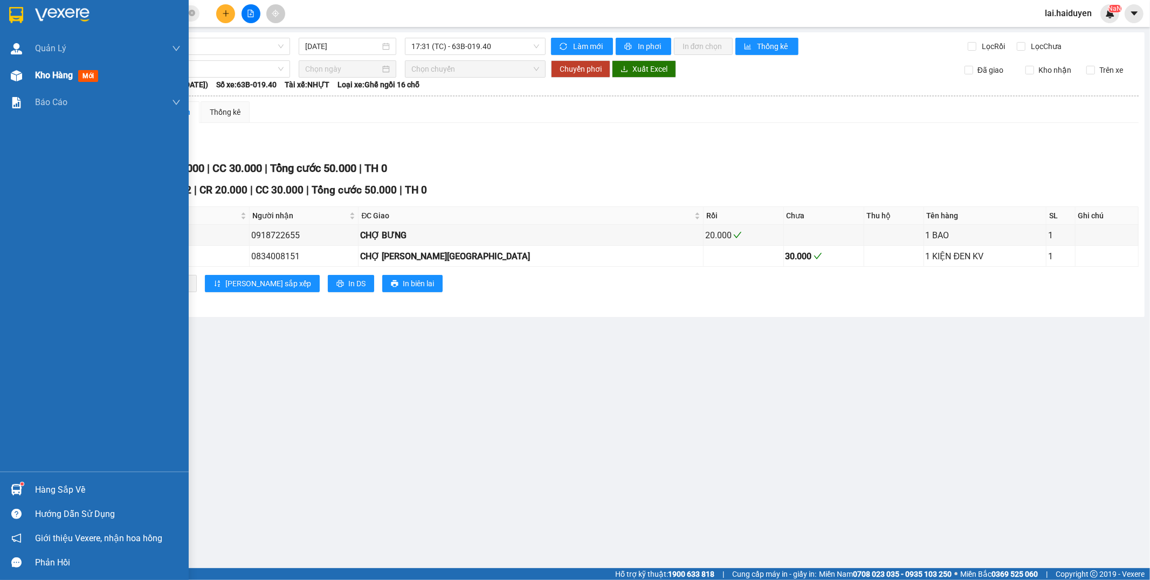
click at [18, 73] on img at bounding box center [16, 75] width 11 height 11
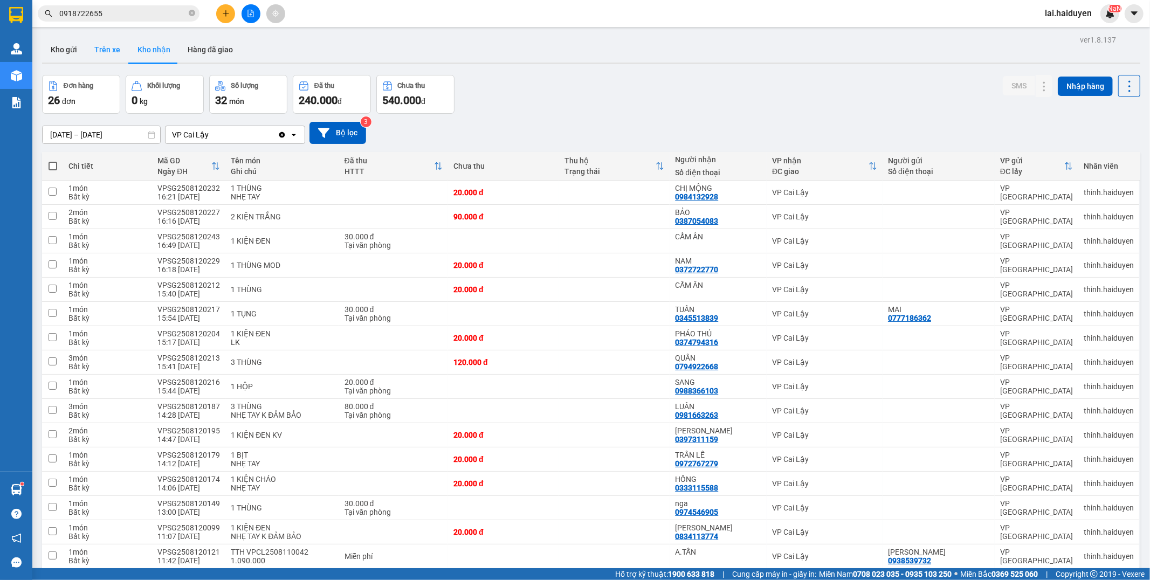
click at [116, 60] on button "Trên xe" at bounding box center [107, 50] width 43 height 26
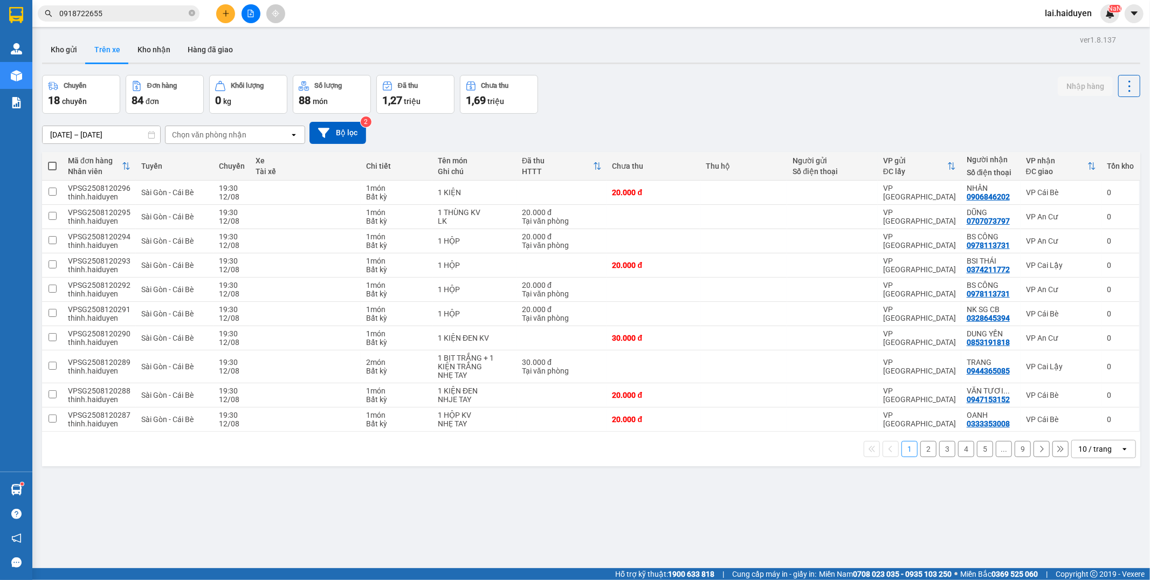
click at [237, 140] on div "Chọn văn phòng nhận" at bounding box center [209, 134] width 74 height 11
click at [247, 186] on div "VP Cai Lậy" at bounding box center [234, 177] width 140 height 19
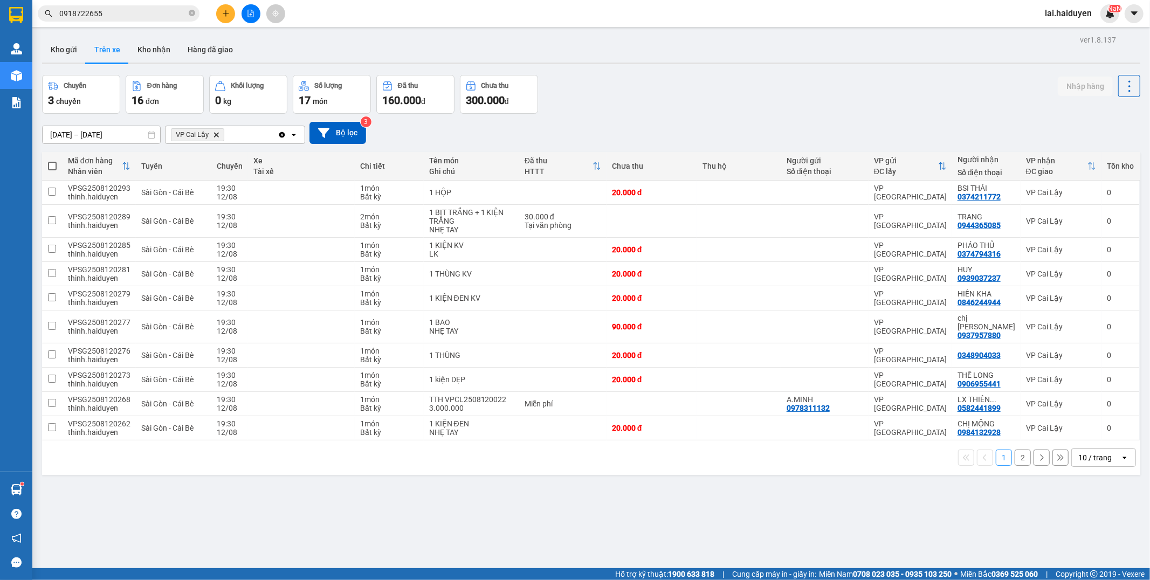
click at [1086, 455] on div "10 / trang" at bounding box center [1095, 457] width 33 height 11
click at [1090, 428] on span "100 / trang" at bounding box center [1089, 426] width 39 height 11
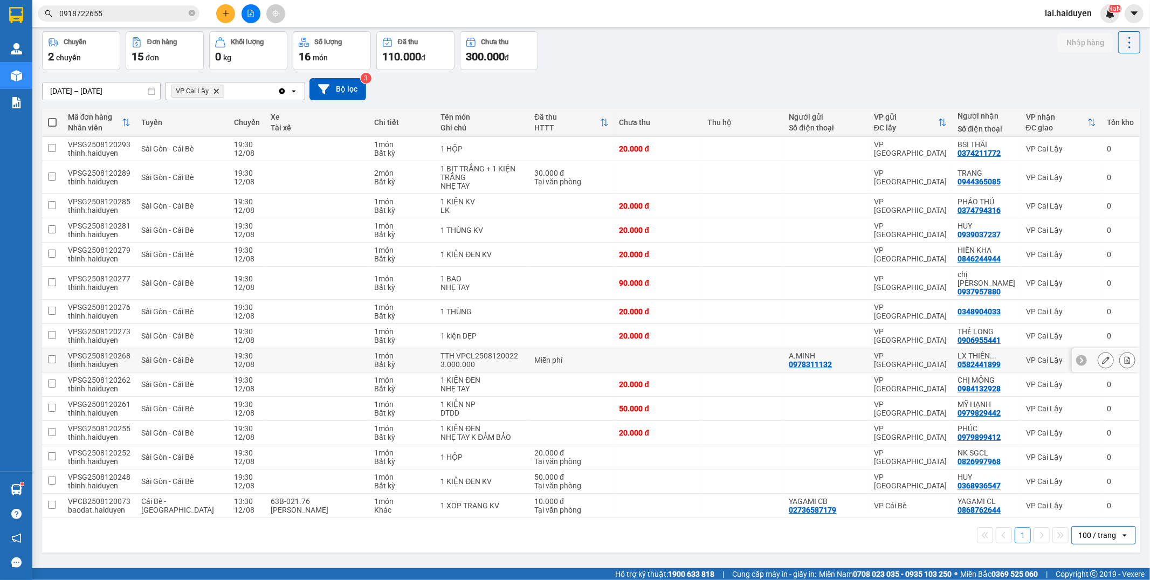
scroll to position [50, 0]
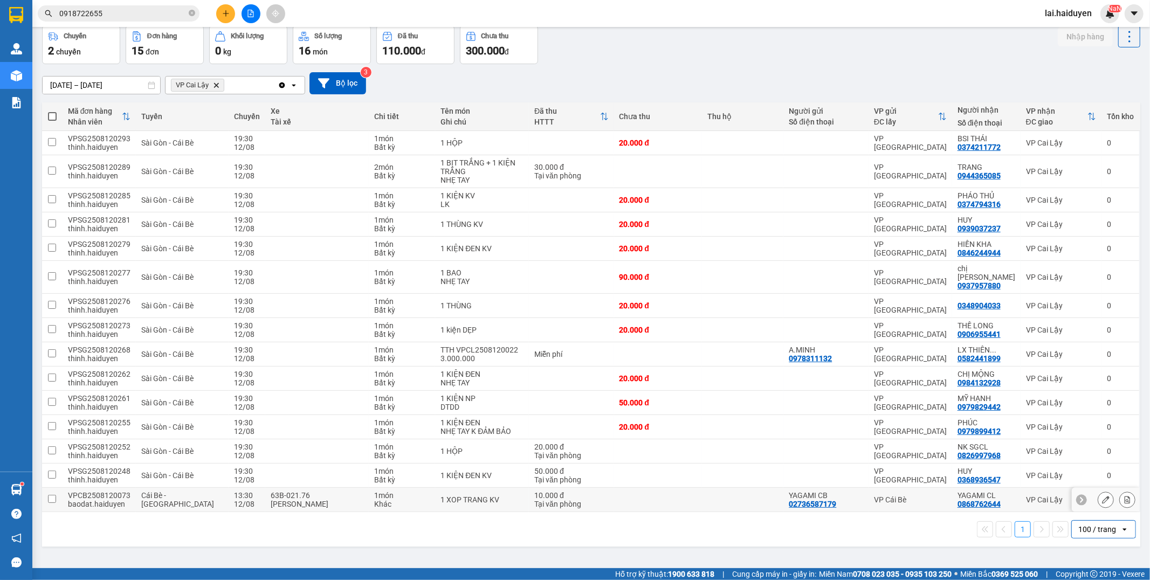
click at [685, 498] on td at bounding box center [658, 500] width 88 height 24
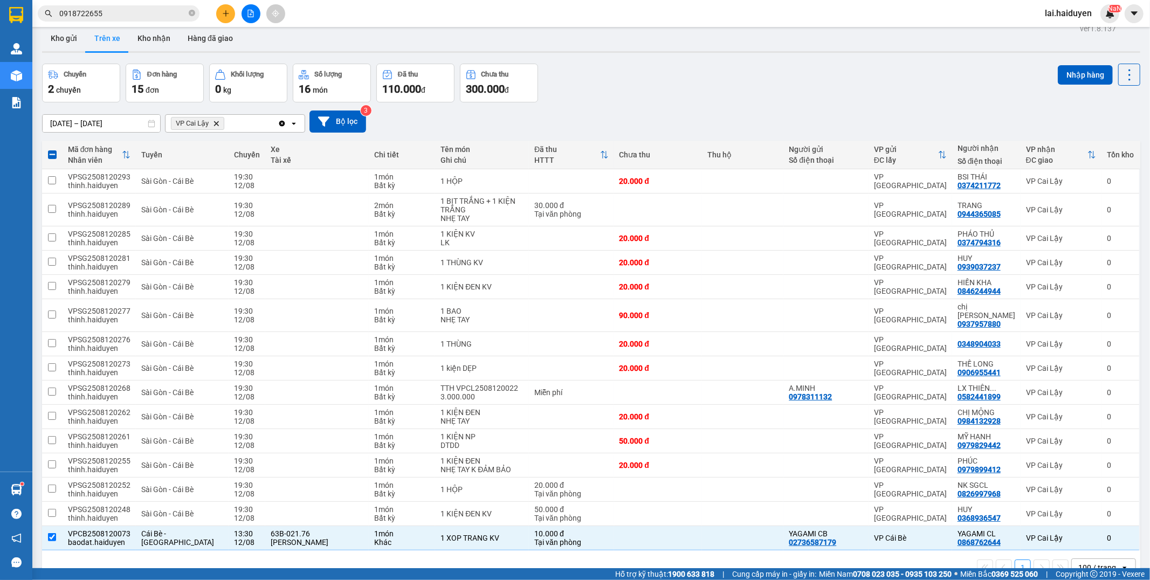
scroll to position [0, 0]
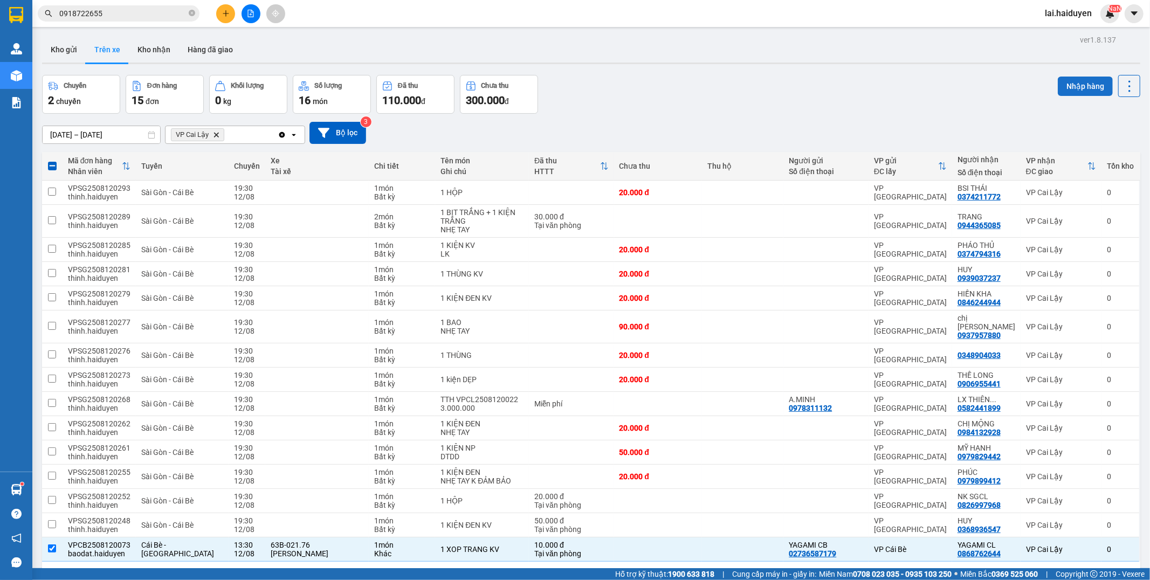
click at [1074, 85] on button "Nhập hàng" at bounding box center [1085, 86] width 55 height 19
checkbox input "false"
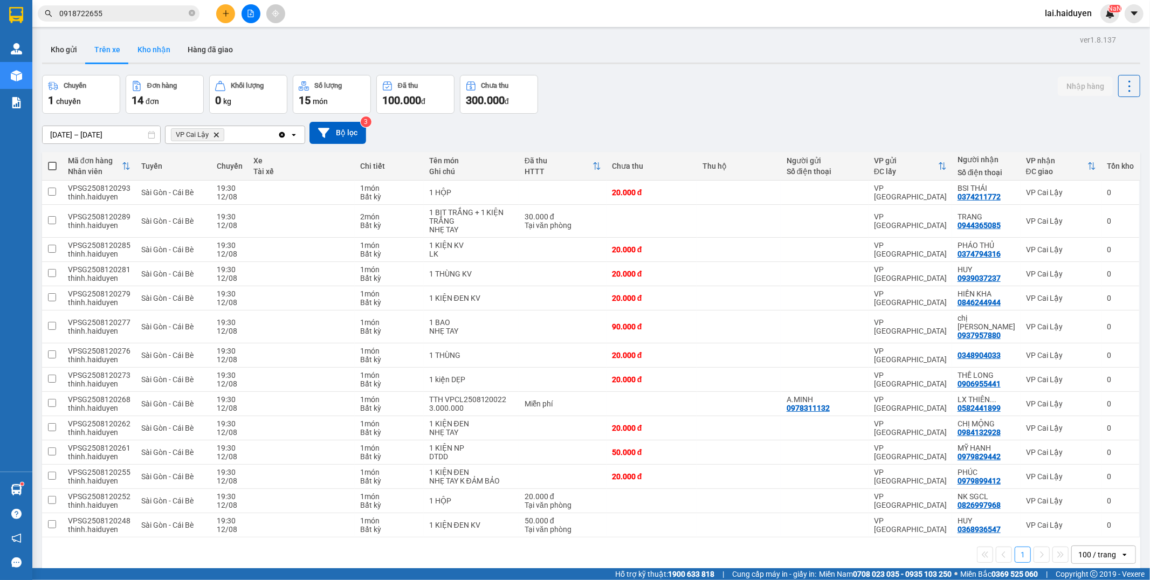
click at [151, 50] on button "Kho nhận" at bounding box center [154, 50] width 50 height 26
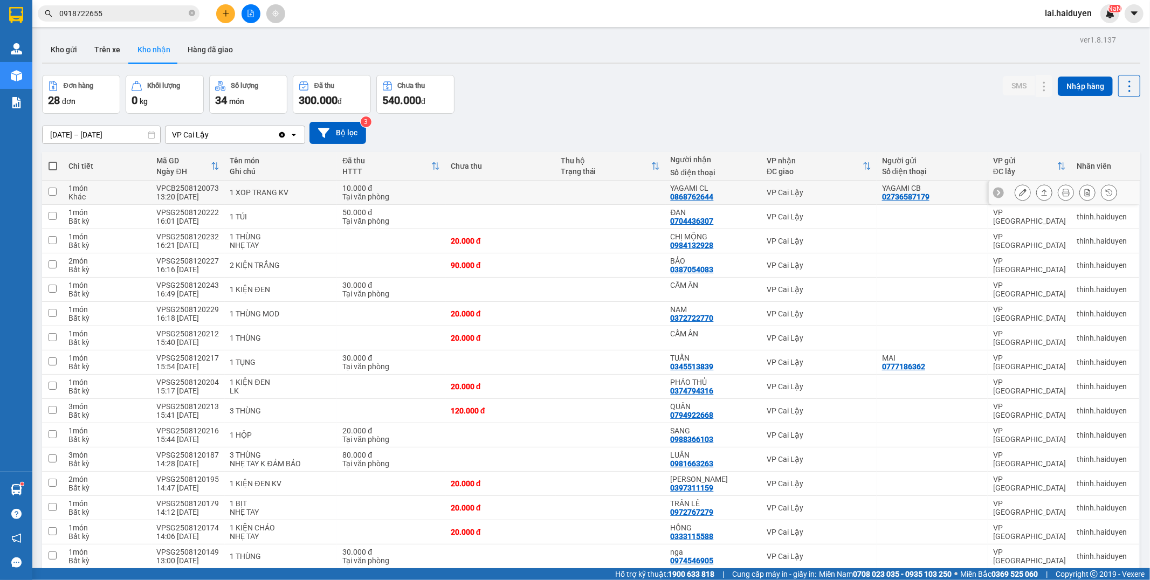
click at [1019, 189] on icon at bounding box center [1023, 193] width 8 height 8
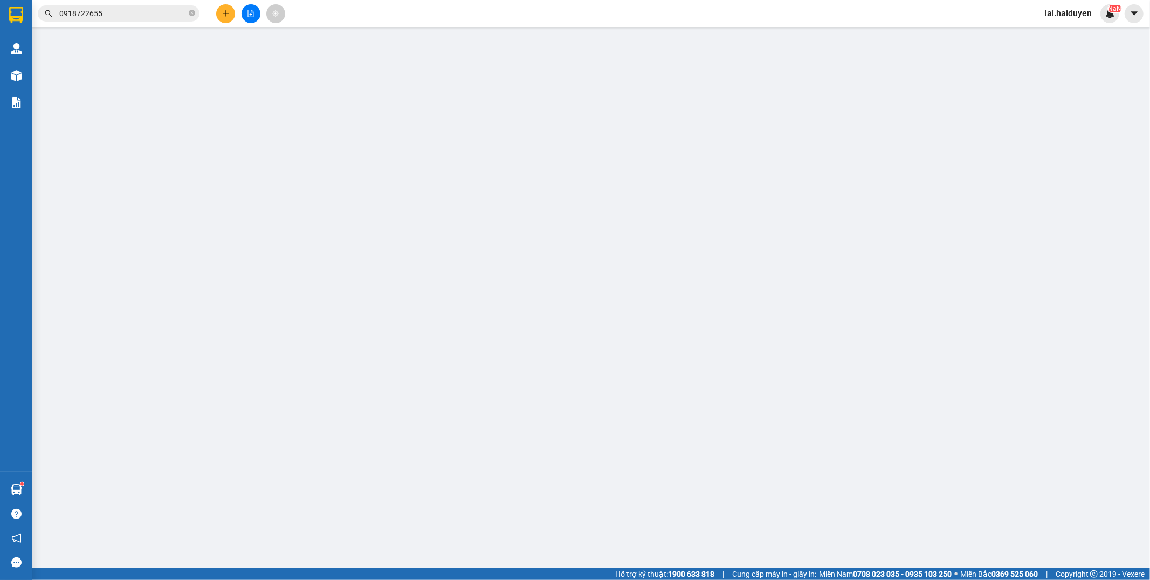
type input "02736587179"
type input "YAGAMI CB"
type input "0868762644"
type input "YAGAMI CL"
type input "10.000"
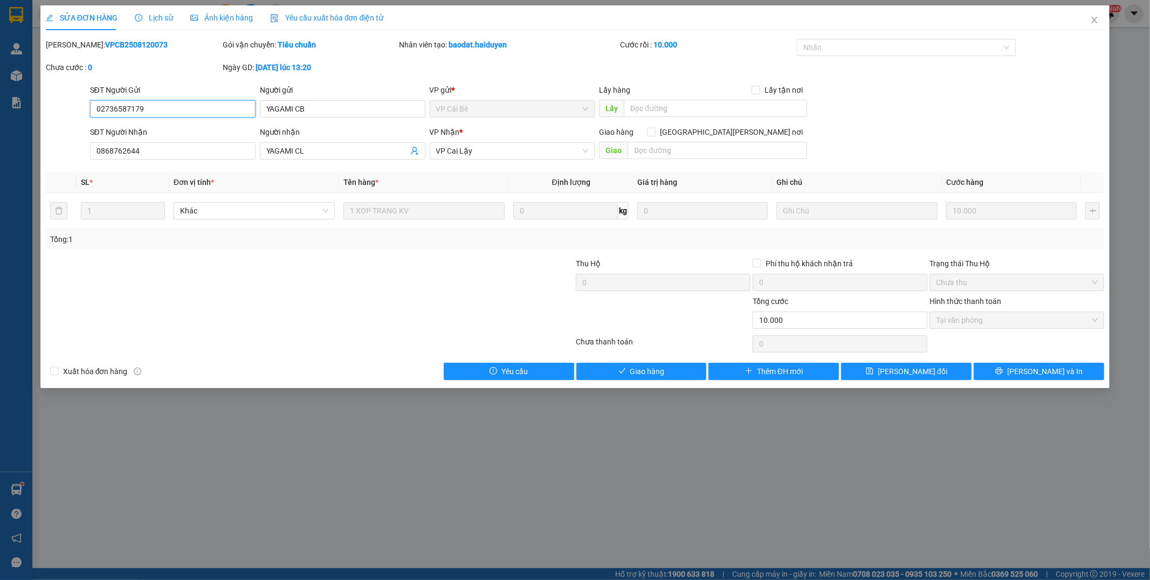
click at [1000, 324] on span "Tại văn phòng" at bounding box center [1017, 320] width 162 height 16
click at [647, 374] on span "Giao hàng" at bounding box center [647, 372] width 35 height 12
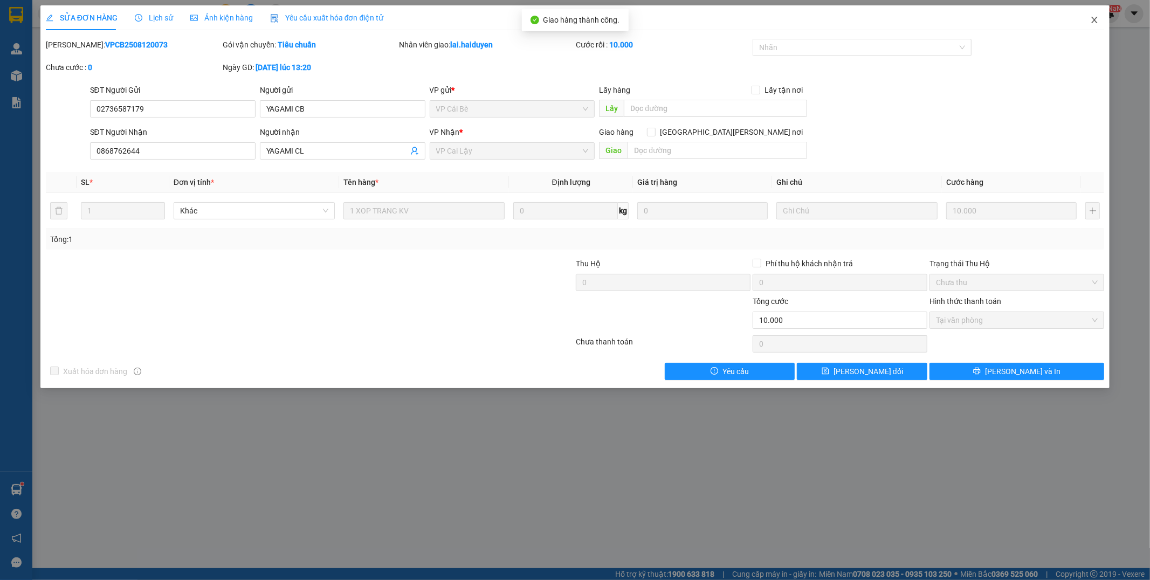
click at [1093, 20] on icon "close" at bounding box center [1094, 20] width 9 height 9
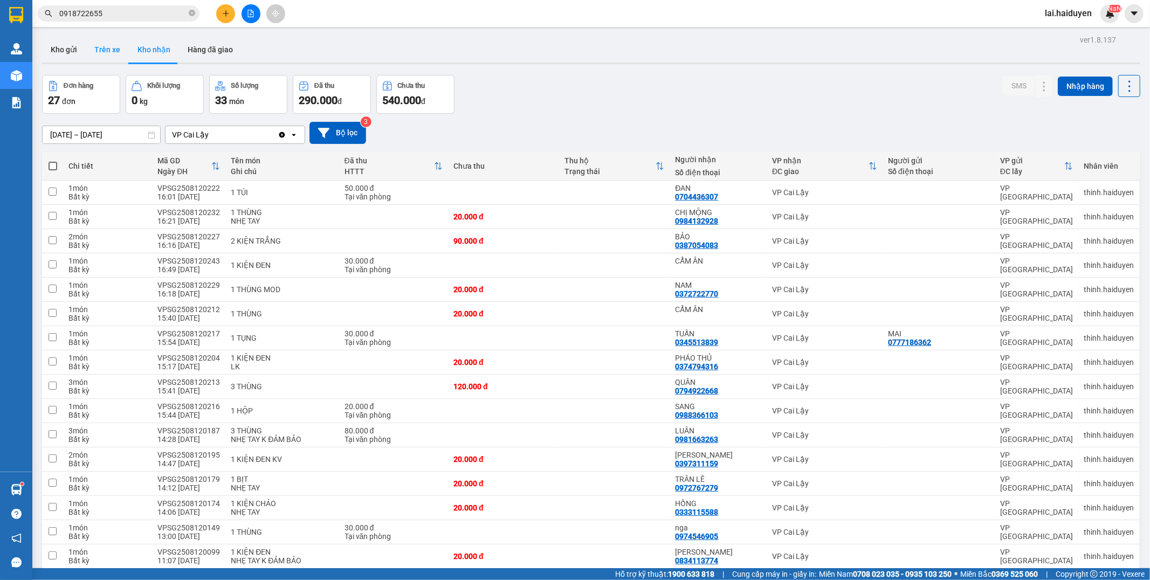
click at [103, 52] on button "Trên xe" at bounding box center [107, 50] width 43 height 26
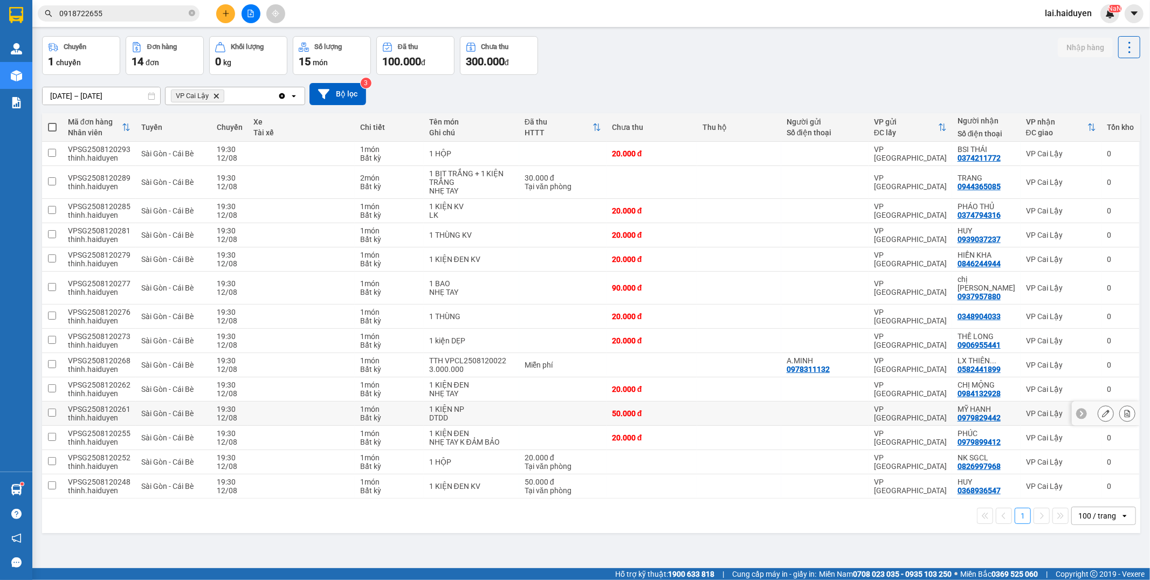
scroll to position [50, 0]
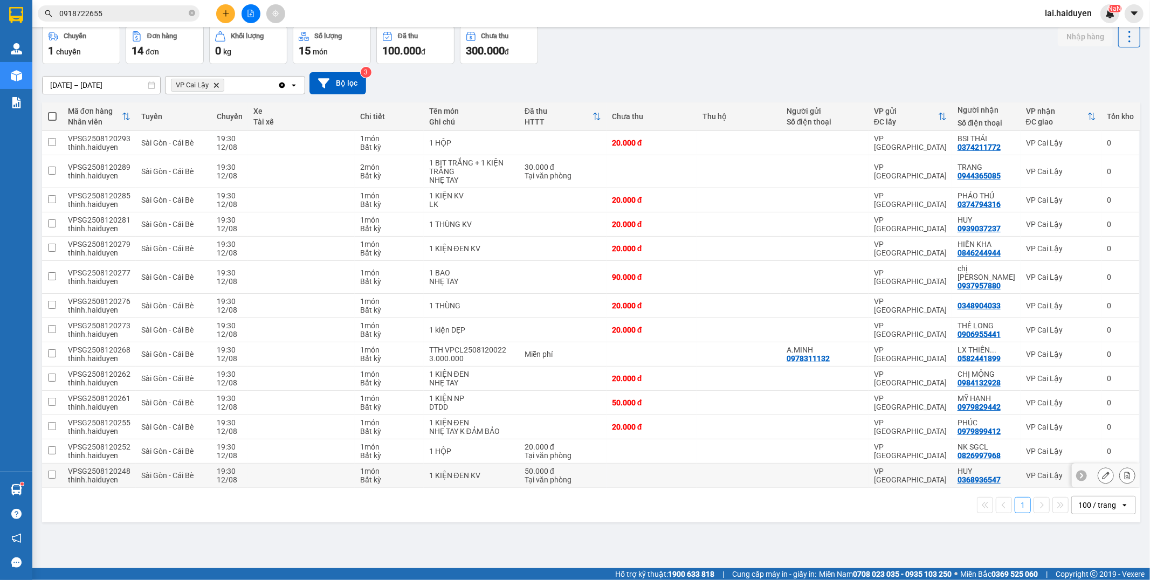
click at [694, 464] on td at bounding box center [652, 476] width 91 height 24
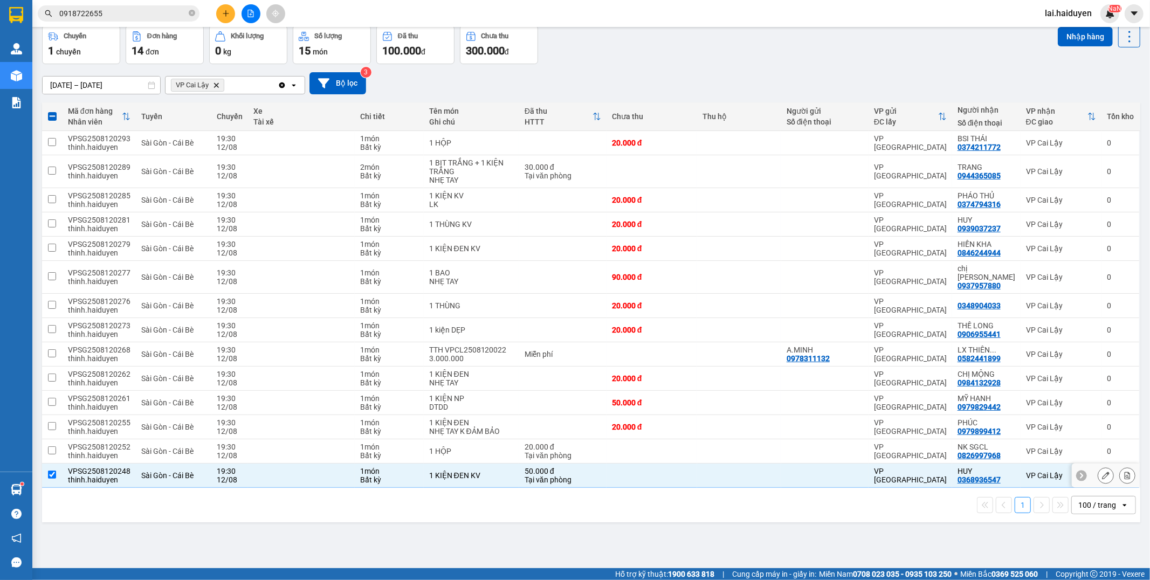
click at [689, 466] on td at bounding box center [652, 476] width 91 height 24
checkbox input "false"
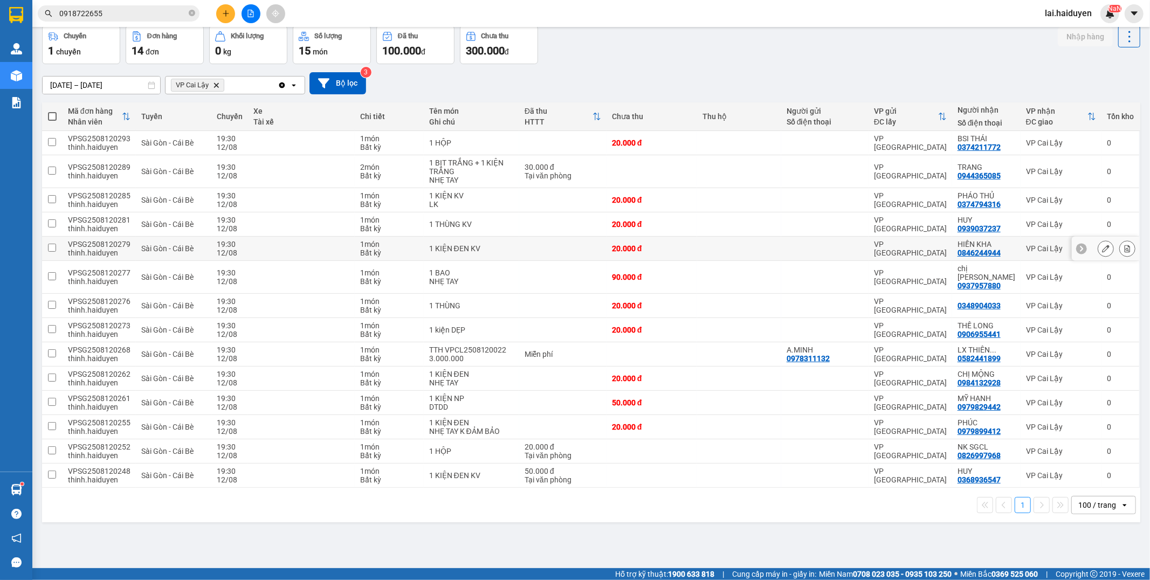
click at [716, 249] on td at bounding box center [739, 249] width 84 height 24
checkbox input "true"
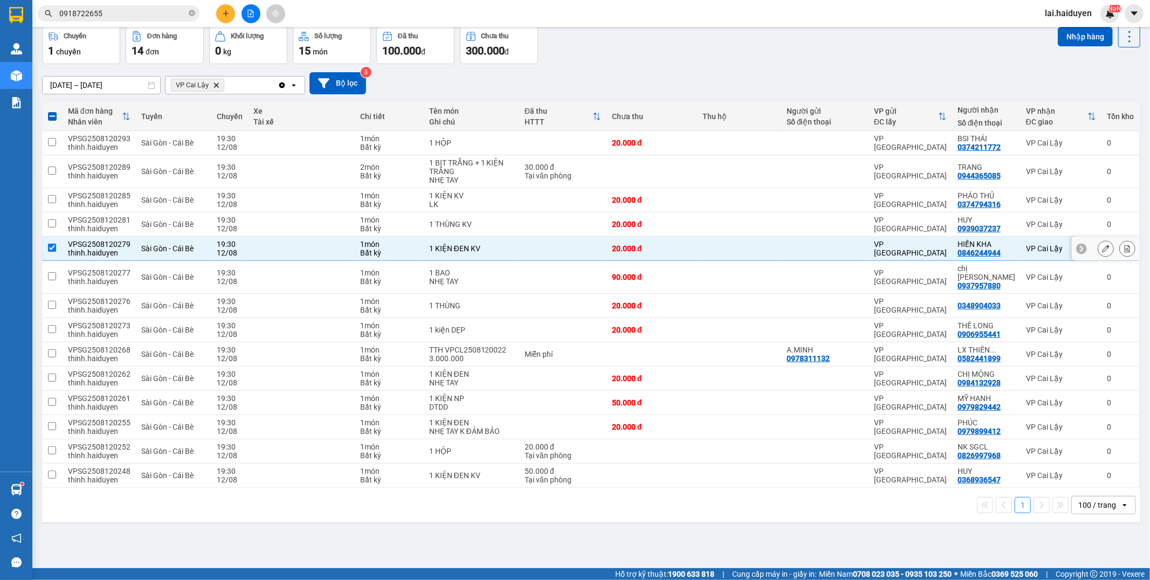
click at [991, 255] on div "0846244944" at bounding box center [979, 253] width 43 height 9
copy div "0846244944"
click at [83, 13] on input "0918722655" at bounding box center [122, 14] width 127 height 12
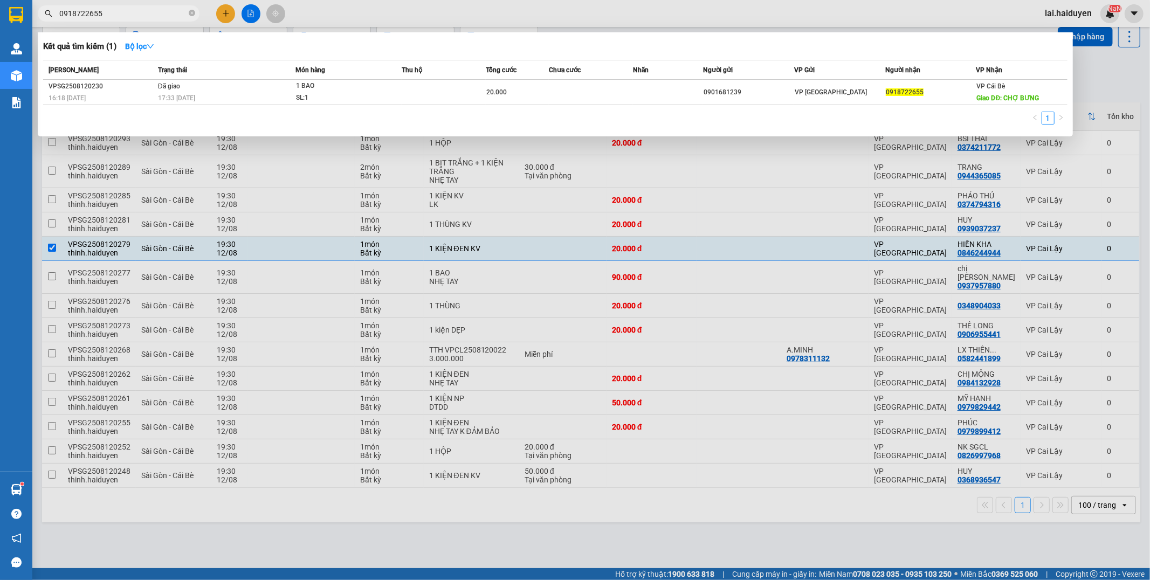
click at [83, 13] on input "0918722655" at bounding box center [122, 14] width 127 height 12
paste input "846244944"
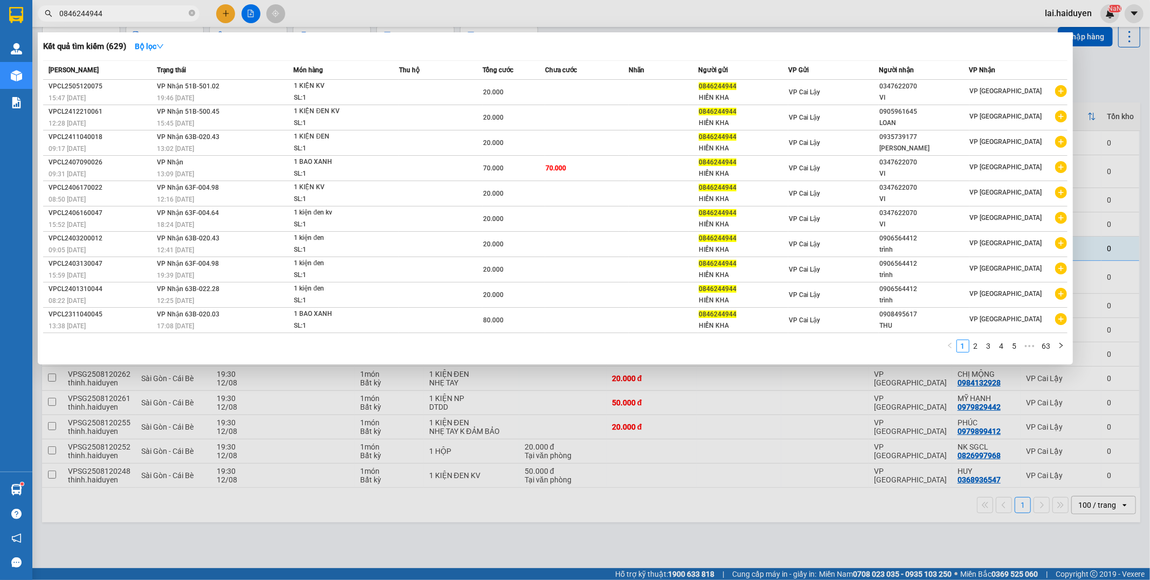
type input "0846244944"
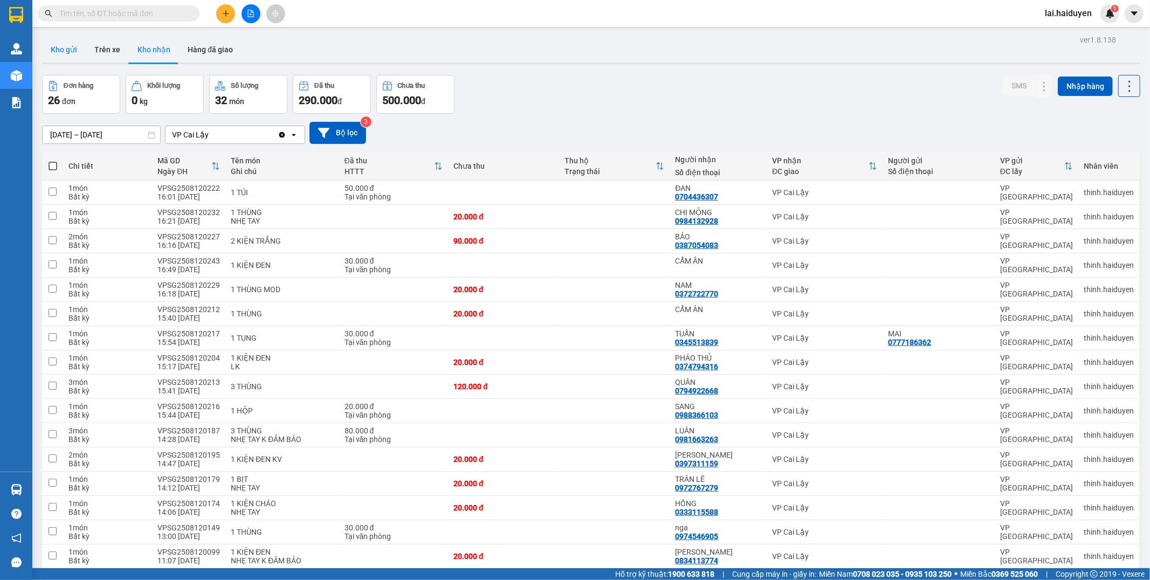
click at [45, 54] on button "Kho gửi" at bounding box center [64, 50] width 44 height 26
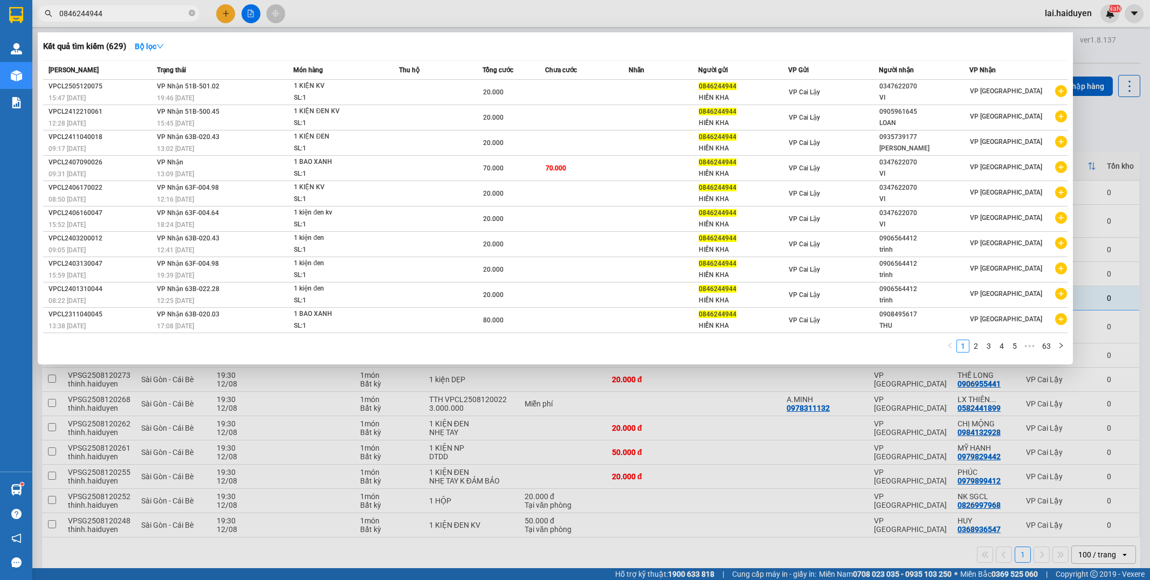
click at [435, 16] on div at bounding box center [575, 290] width 1150 height 580
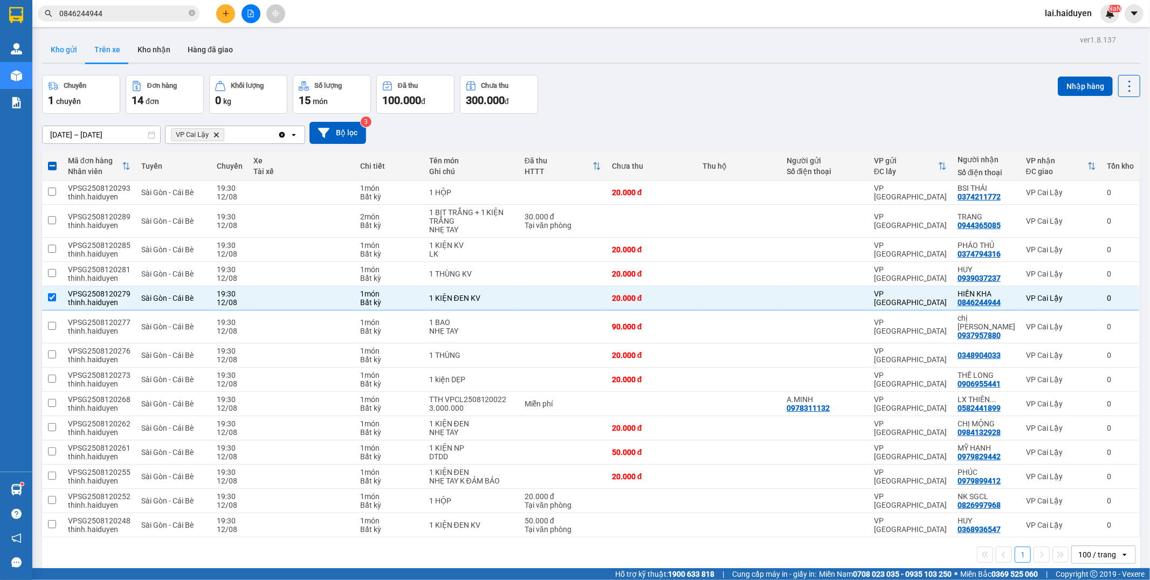
click at [54, 42] on button "Kho gửi" at bounding box center [64, 50] width 44 height 26
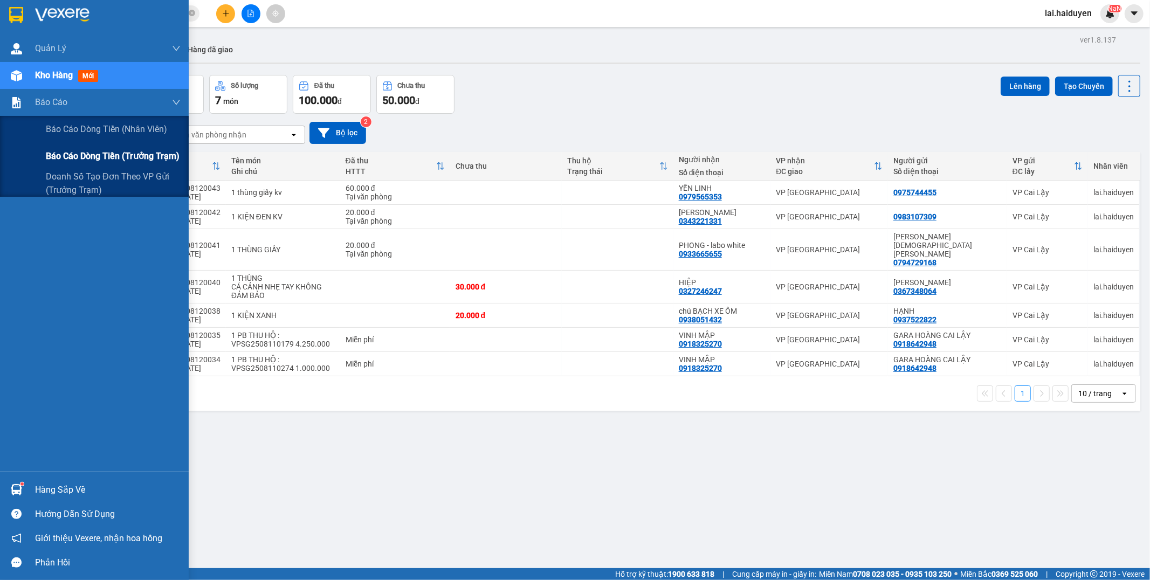
click at [86, 154] on span "Báo cáo dòng tiền (trưởng trạm)" at bounding box center [113, 155] width 134 height 13
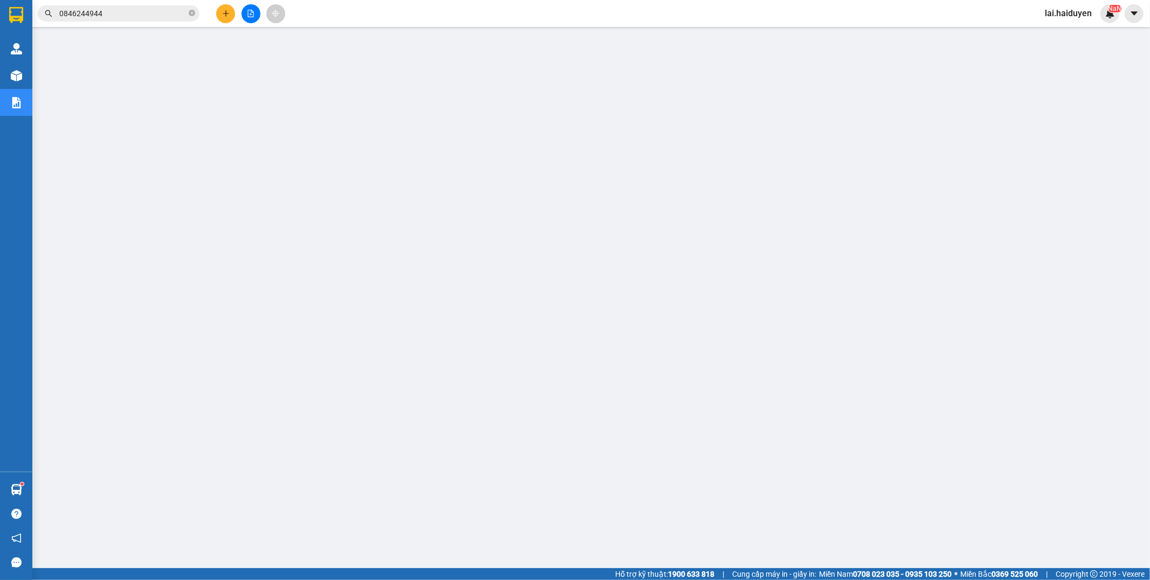
click at [1072, 18] on span "lai.haiduyen" at bounding box center [1069, 12] width 64 height 13
click at [1064, 30] on span "Đăng xuất" at bounding box center [1076, 34] width 45 height 12
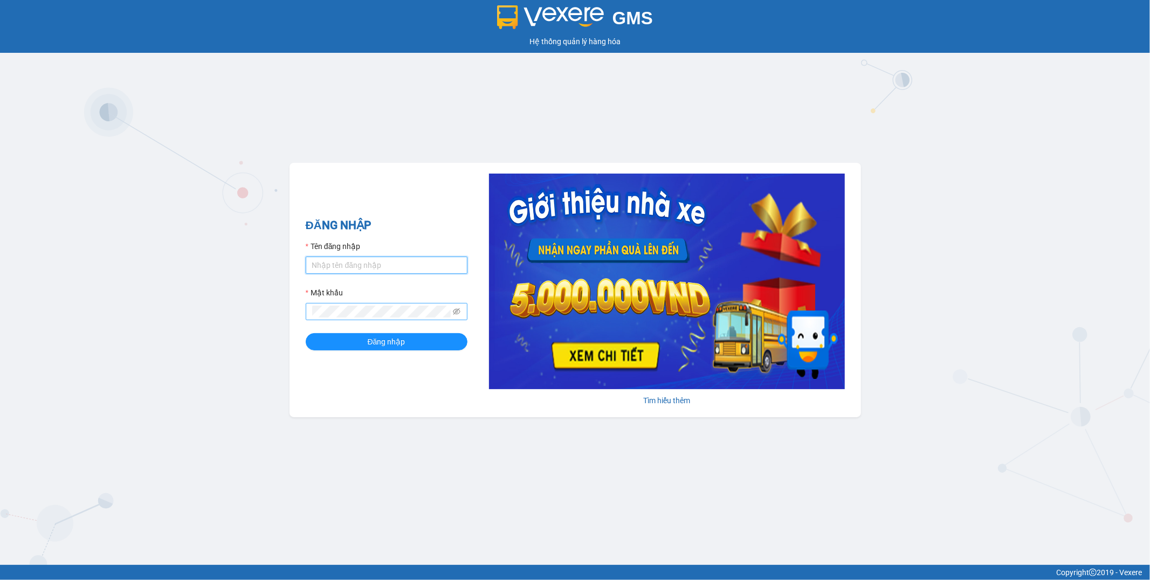
type input "lai.haiduyen"
click at [383, 348] on span "Đăng nhập" at bounding box center [387, 342] width 38 height 12
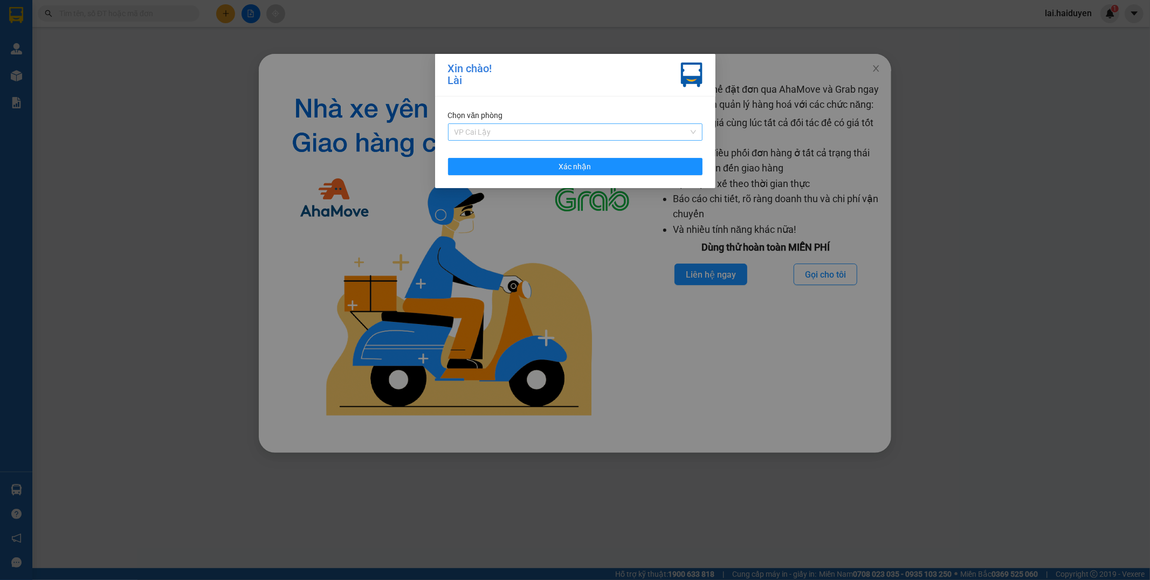
click at [557, 129] on span "VP Cai Lậy" at bounding box center [576, 132] width 242 height 16
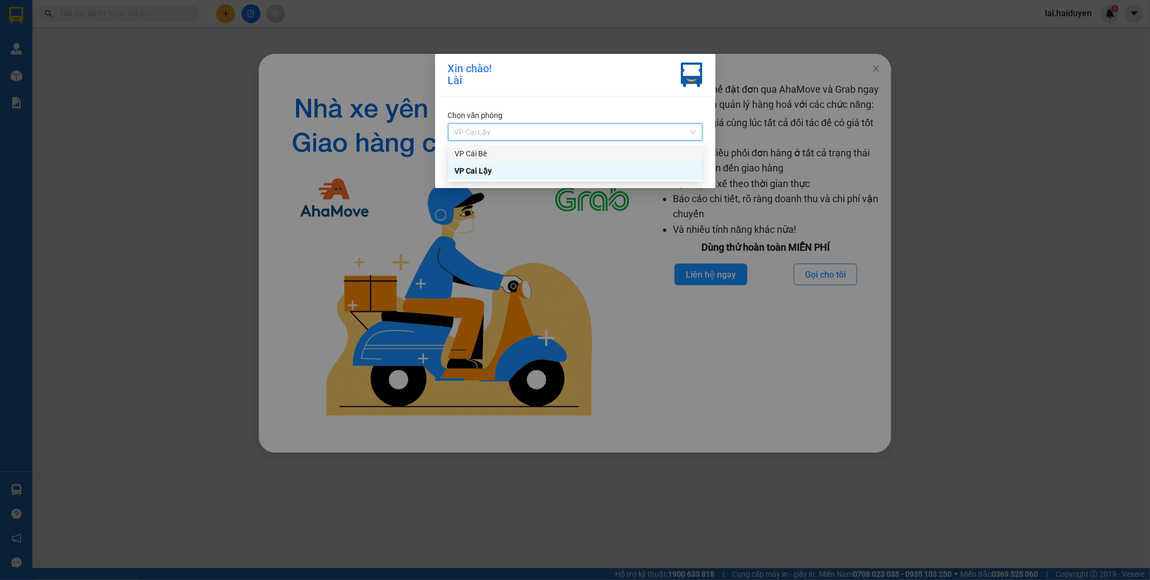
click at [523, 153] on div "VP Cái Bè" at bounding box center [576, 154] width 242 height 12
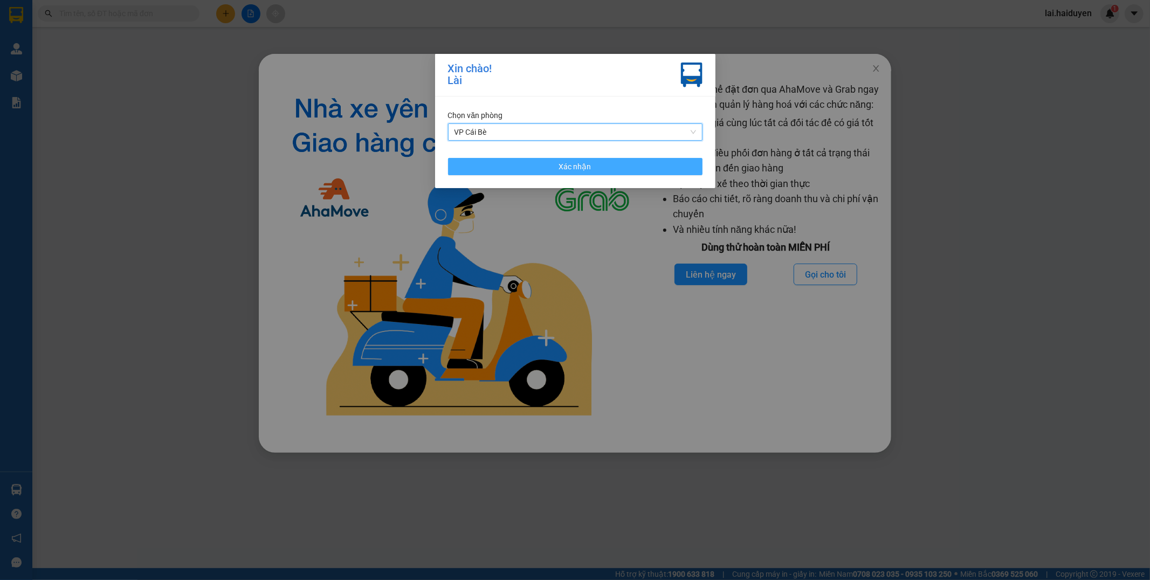
click at [523, 171] on button "Xác nhận" at bounding box center [575, 166] width 255 height 17
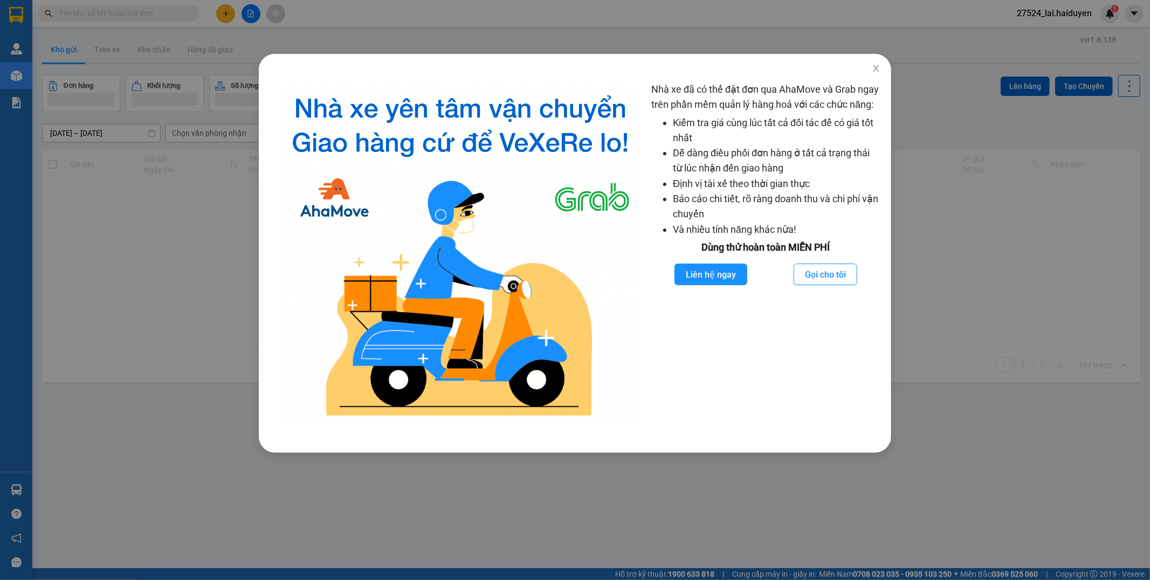
click at [413, 35] on div "Nhà xe đã có thể đặt đơn qua AhaMove và Grab ngay trên phần mềm quản lý hàng ho…" at bounding box center [575, 290] width 1150 height 580
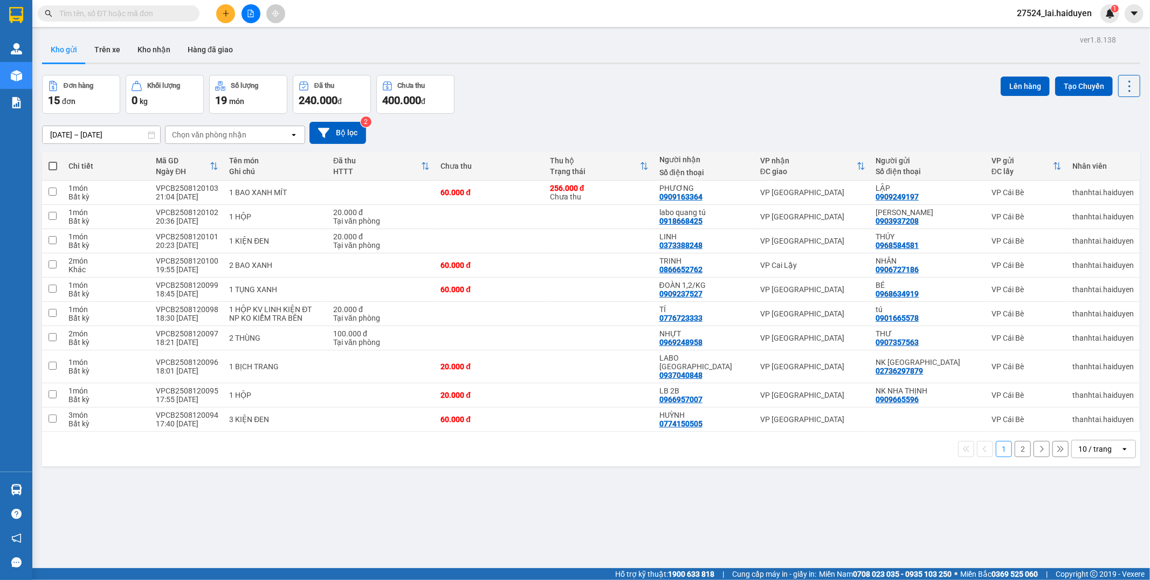
click at [1088, 444] on div "10 / trang" at bounding box center [1095, 449] width 33 height 11
drag, startPoint x: 1085, startPoint y: 422, endPoint x: 1069, endPoint y: 422, distance: 15.6
click at [1084, 422] on span "100 / trang" at bounding box center [1089, 418] width 39 height 11
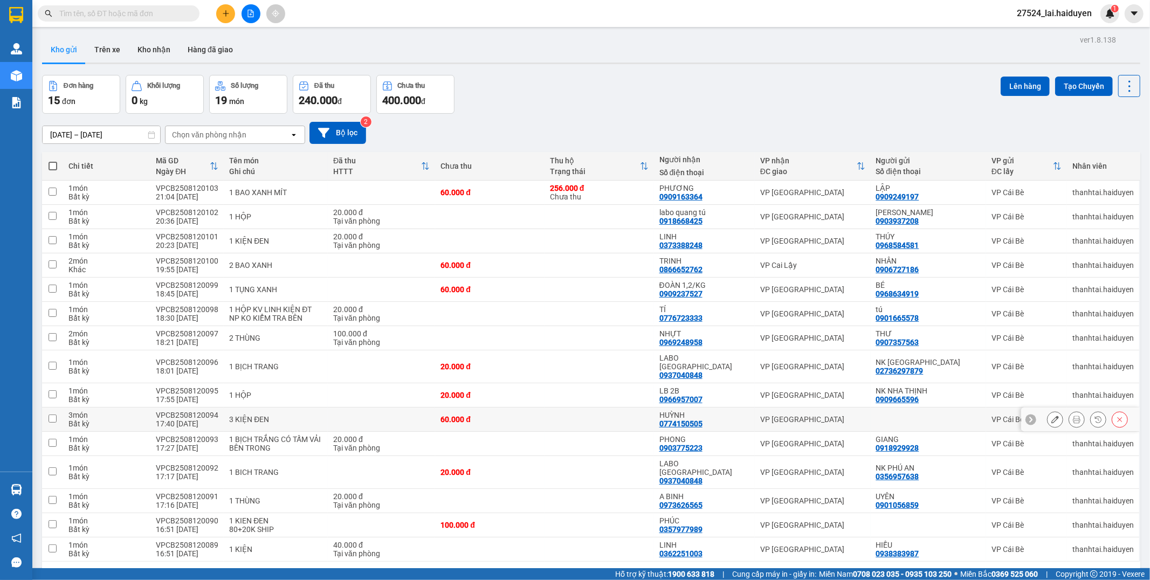
scroll to position [50, 0]
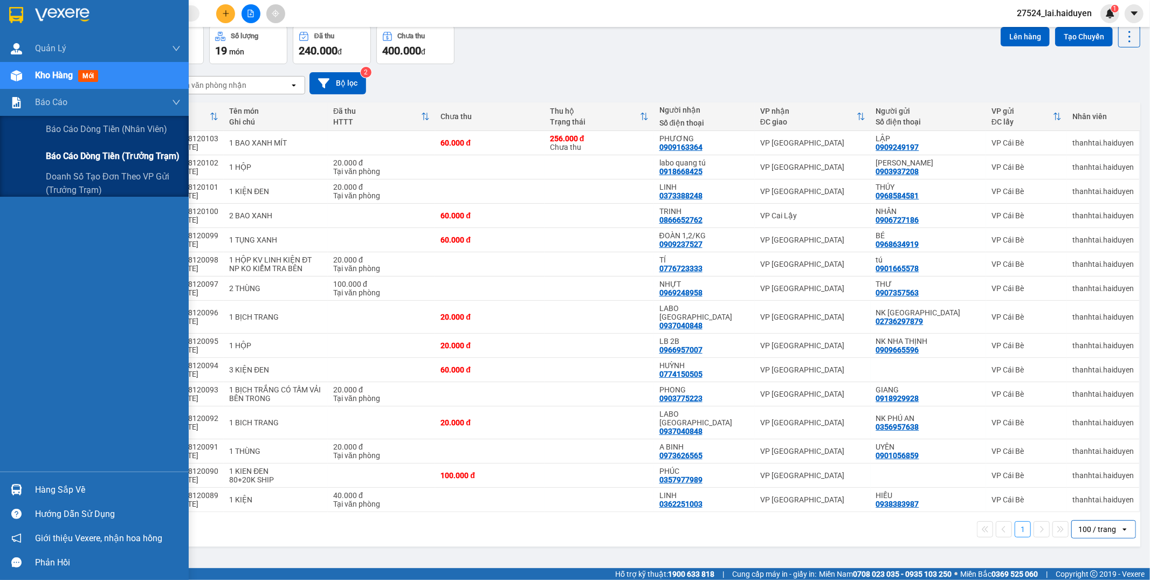
click at [98, 153] on span "Báo cáo dòng tiền (trưởng trạm)" at bounding box center [113, 155] width 134 height 13
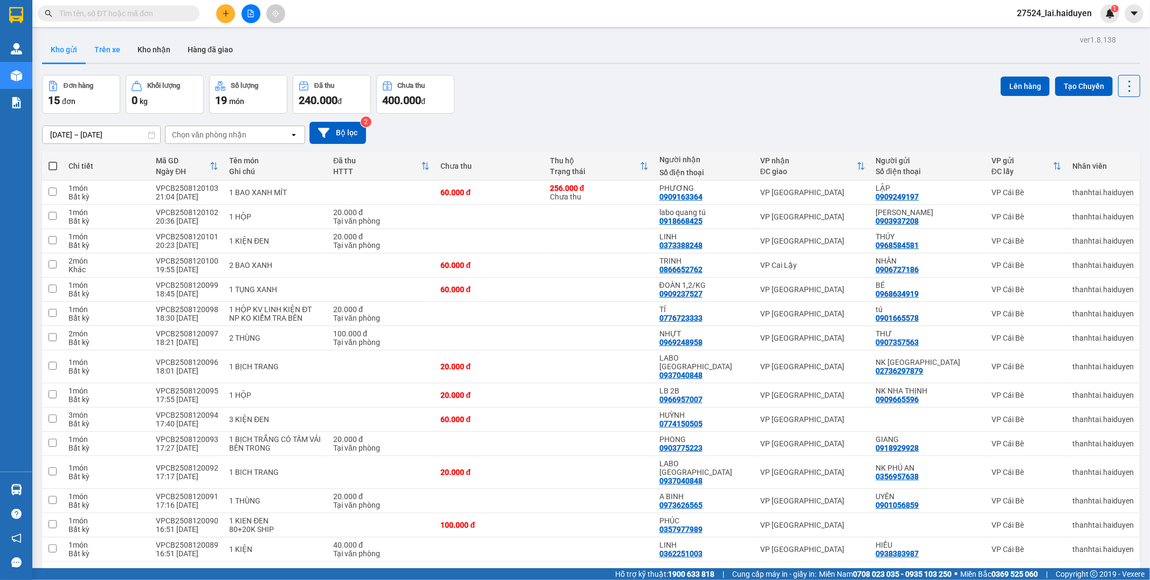
click at [115, 54] on button "Trên xe" at bounding box center [107, 50] width 43 height 26
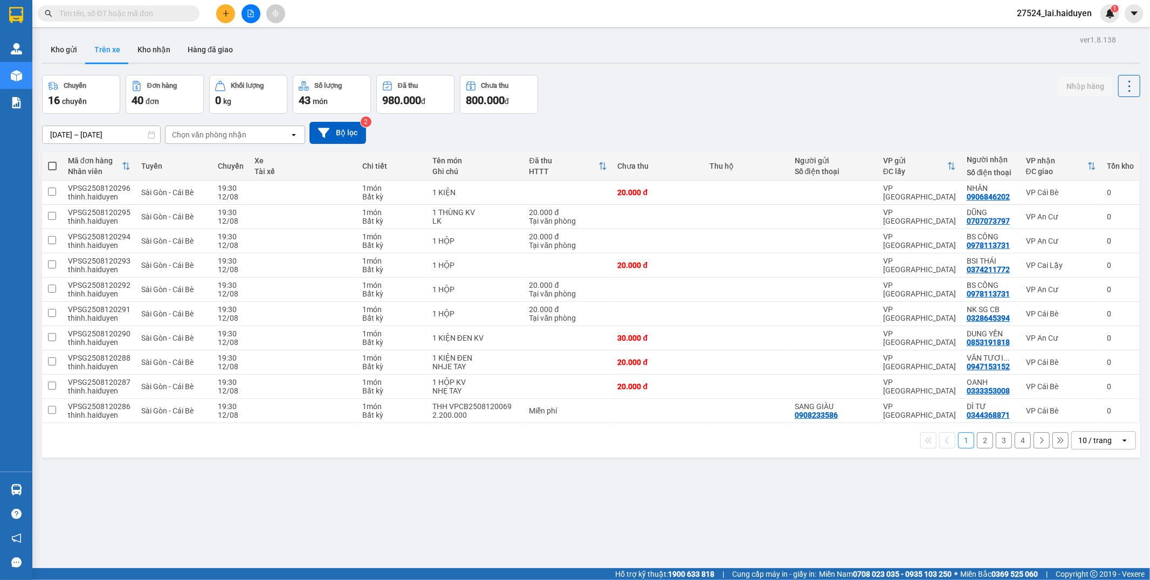
click at [240, 133] on div "Chọn văn phòng nhận" at bounding box center [209, 134] width 74 height 11
drag, startPoint x: 236, startPoint y: 181, endPoint x: 228, endPoint y: 171, distance: 12.6
click at [235, 181] on div "VP Cai Lậy" at bounding box center [234, 177] width 140 height 19
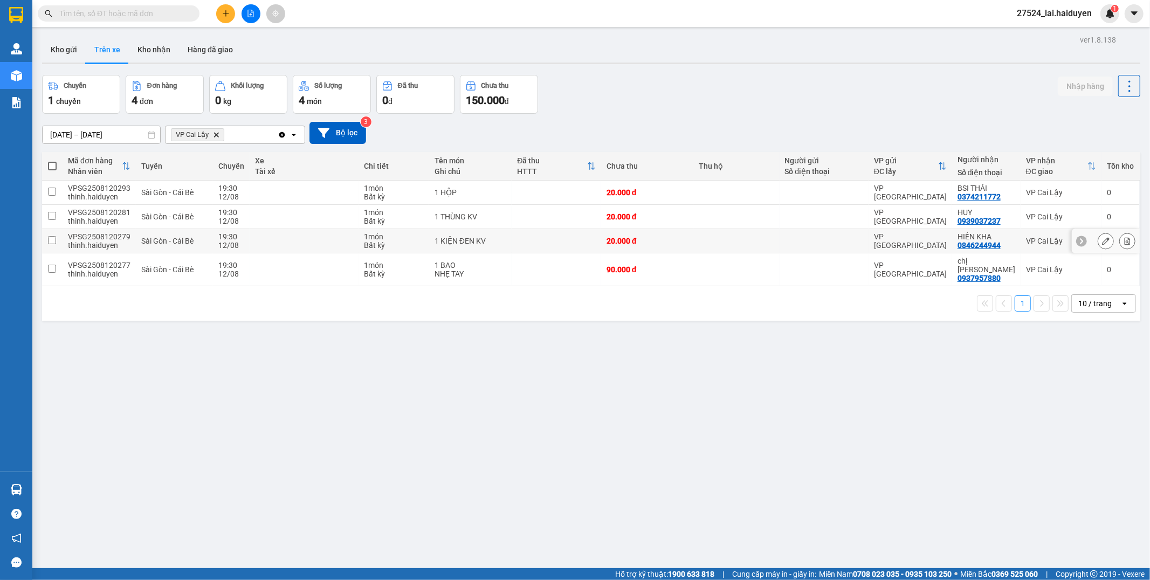
click at [114, 234] on div "VPSG2508120279" at bounding box center [99, 236] width 63 height 9
click at [113, 234] on div "VPSG2508120279" at bounding box center [99, 236] width 63 height 9
checkbox input "false"
copy div "VPSG2508120279"
click at [165, 13] on input "text" at bounding box center [122, 14] width 127 height 12
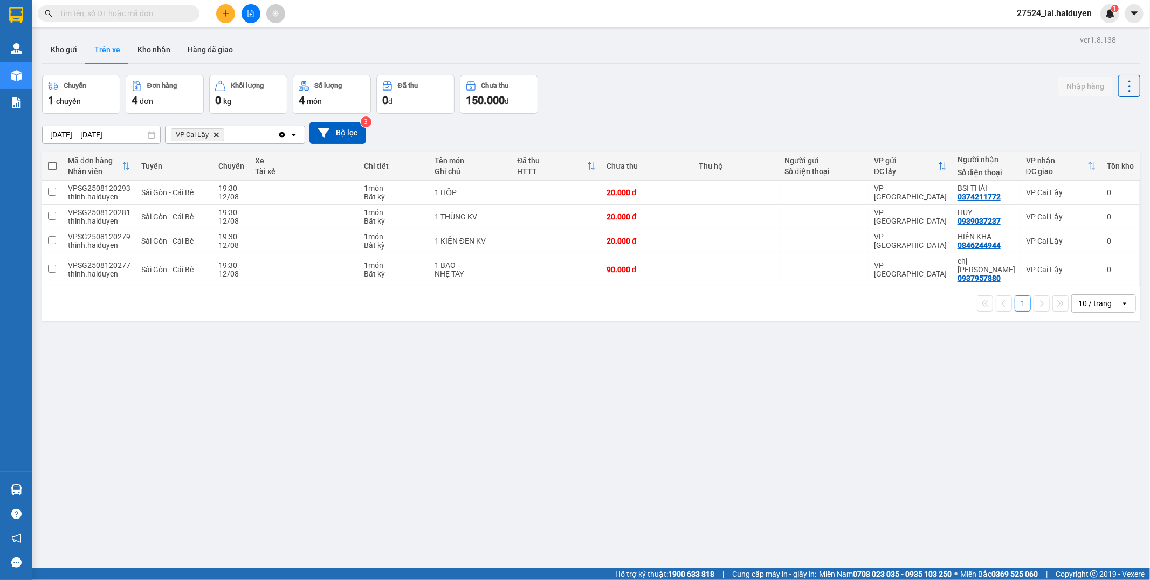
paste input "VPSG2508120279"
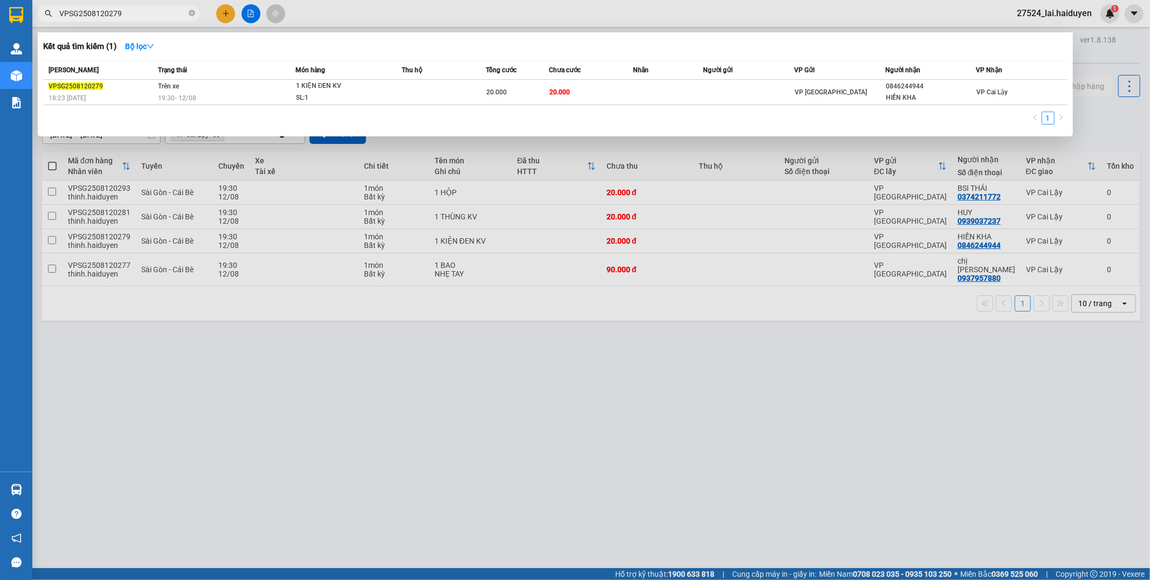
type input "VPSG2508120279"
click at [321, 18] on div at bounding box center [575, 290] width 1150 height 580
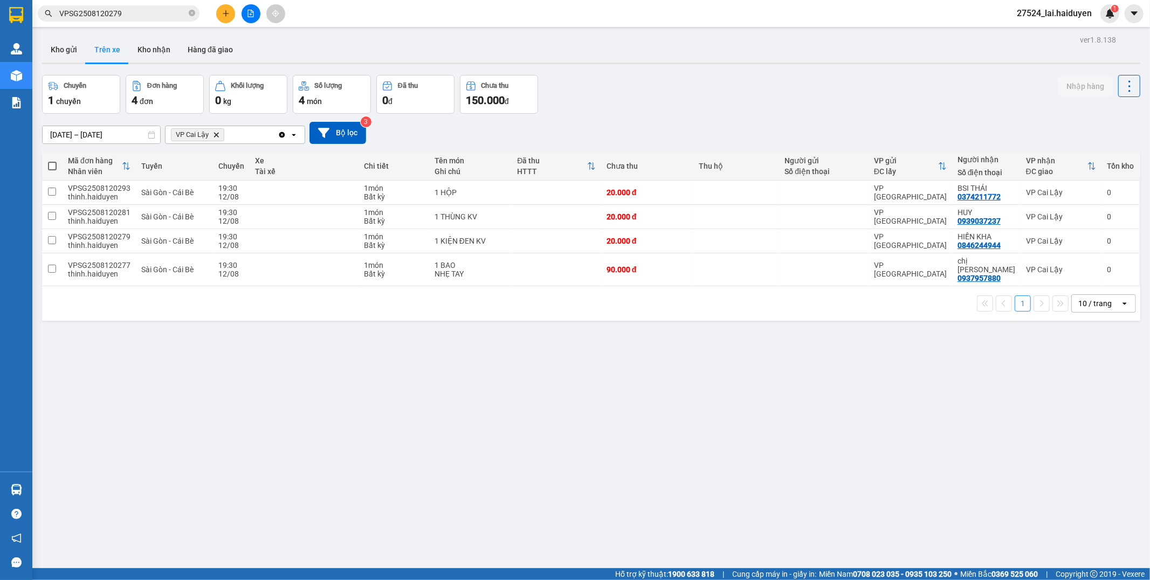
click at [131, 13] on input "VPSG2508120279" at bounding box center [122, 14] width 127 height 12
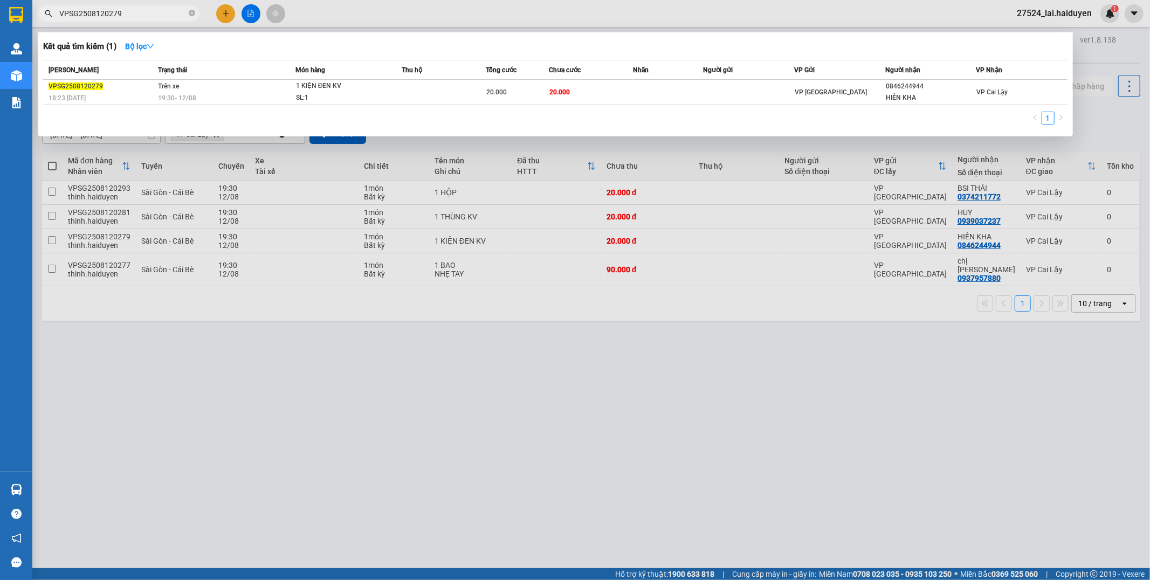
click at [649, 411] on div at bounding box center [575, 290] width 1150 height 580
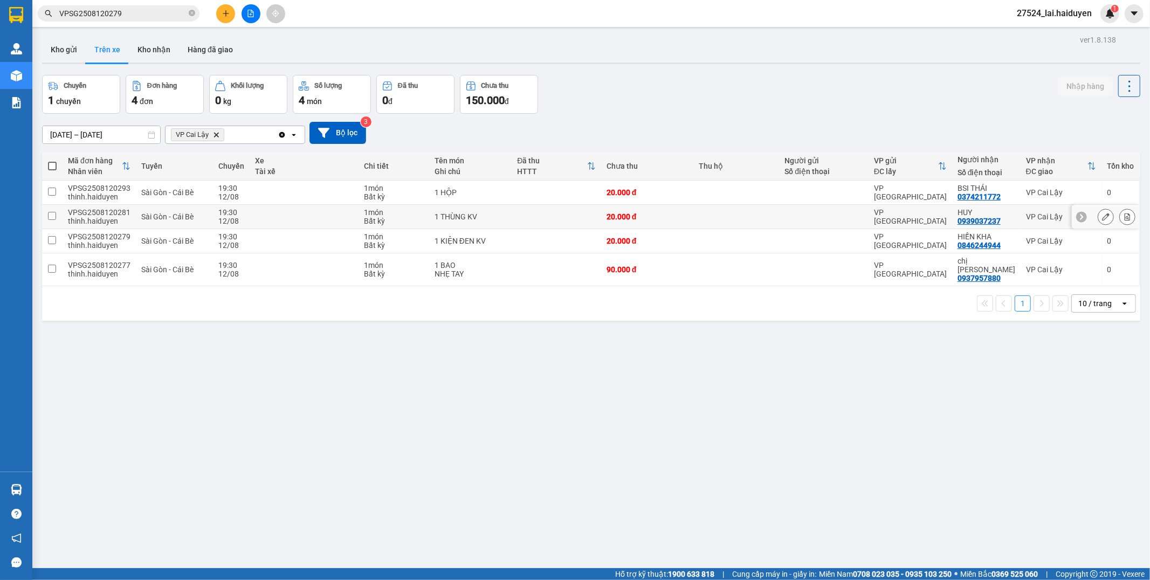
click at [790, 206] on td at bounding box center [824, 217] width 89 height 24
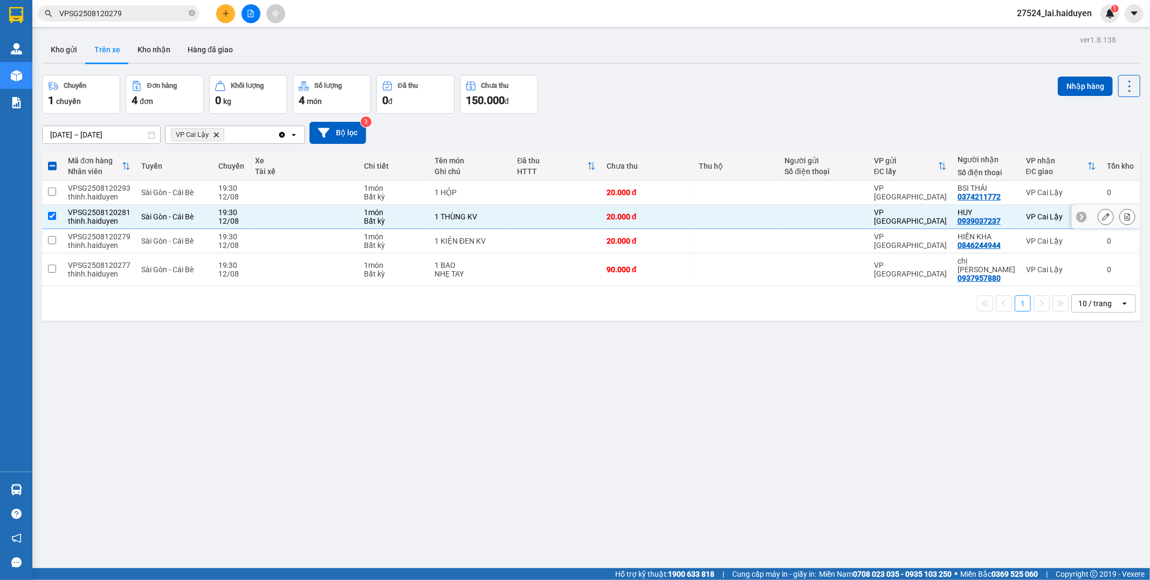
click at [785, 216] on div at bounding box center [824, 216] width 78 height 9
checkbox input "false"
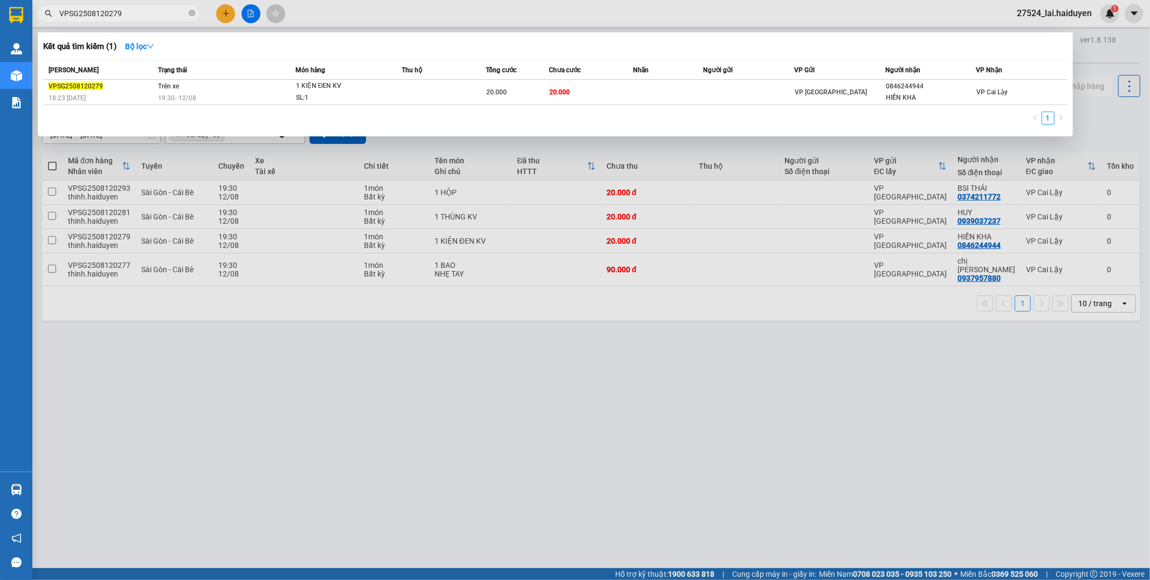
click at [154, 10] on input "VPSG2508120279" at bounding box center [122, 14] width 127 height 12
click at [394, 315] on div at bounding box center [575, 290] width 1150 height 580
click at [153, 17] on input "VPSG2508120279" at bounding box center [122, 14] width 127 height 12
click at [224, 347] on div at bounding box center [575, 290] width 1150 height 580
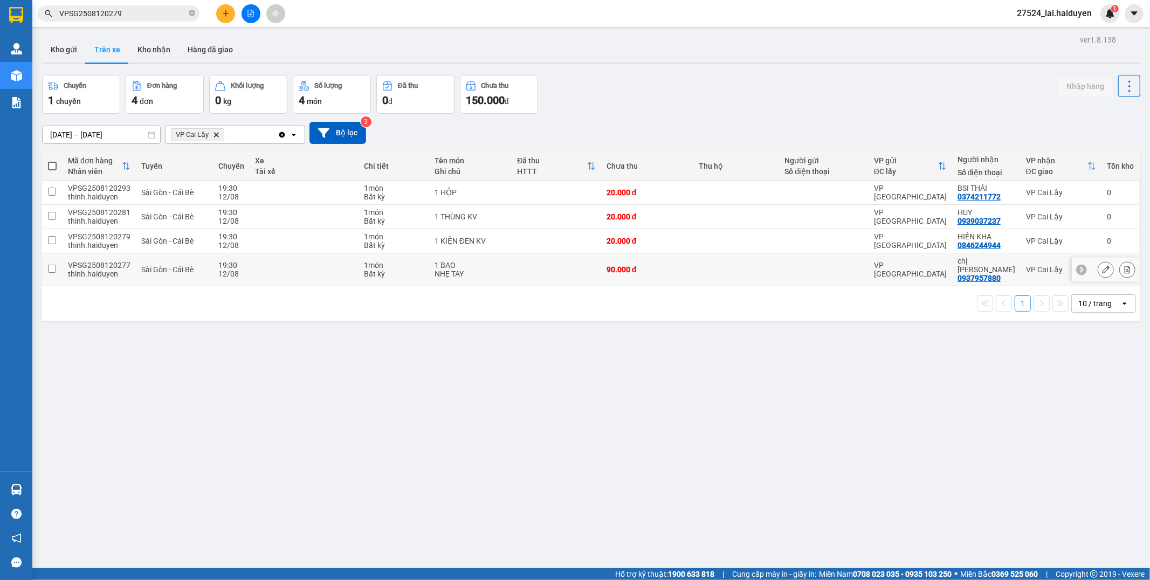
click at [108, 261] on div "VPSG2508120277" at bounding box center [99, 265] width 63 height 9
checkbox input "false"
copy div "VPSG2508120277"
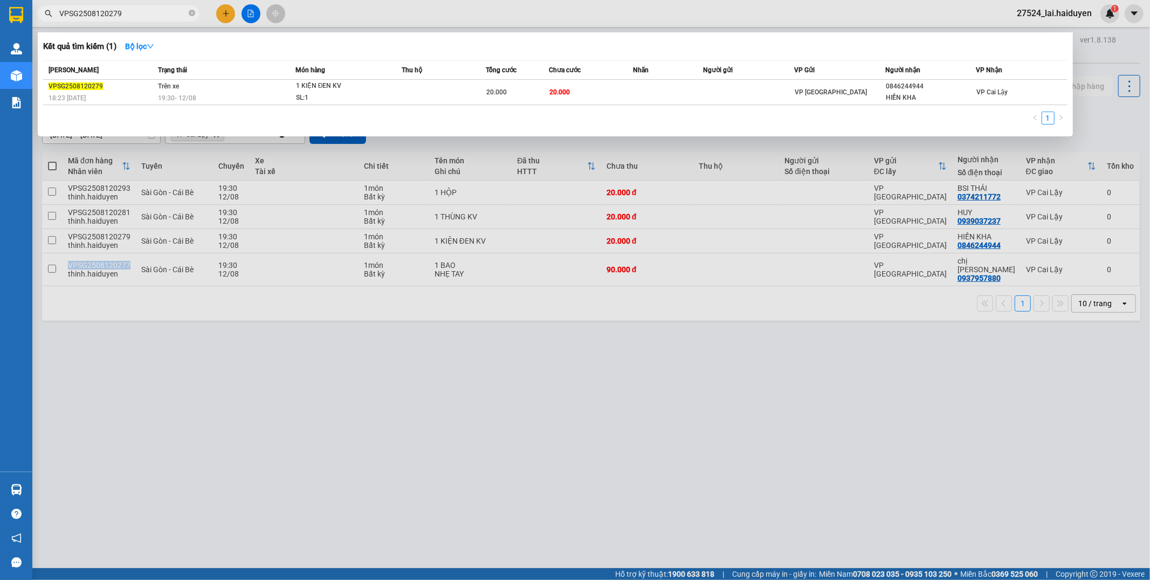
click at [152, 14] on input "VPSG2508120279" at bounding box center [122, 14] width 127 height 12
paste input "7"
type input "VPSG2508120277"
click at [613, 430] on div at bounding box center [575, 290] width 1150 height 580
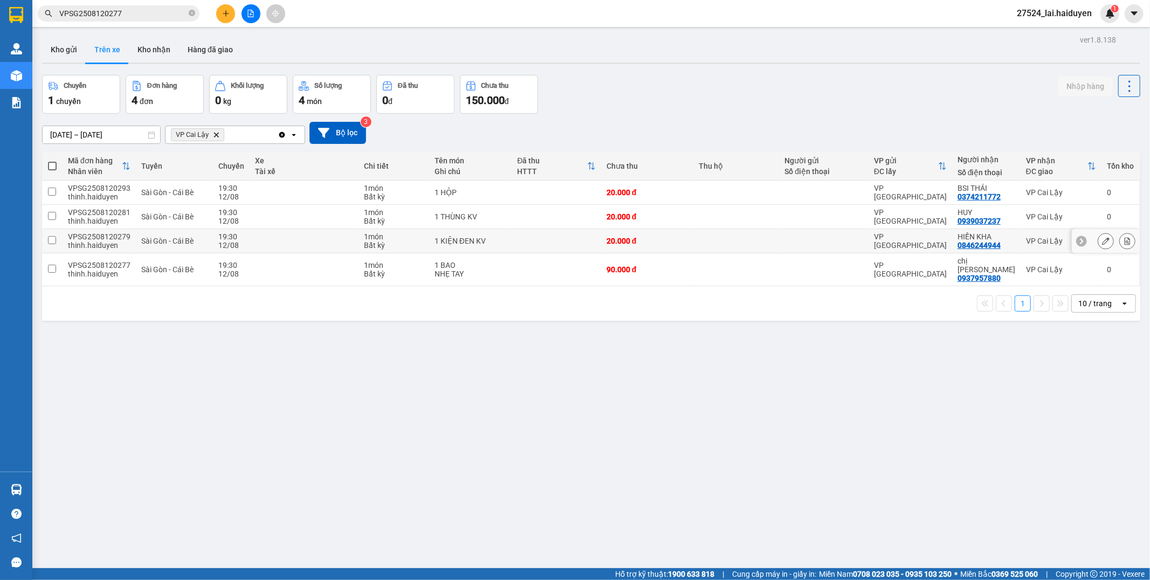
click at [579, 240] on td at bounding box center [556, 241] width 89 height 24
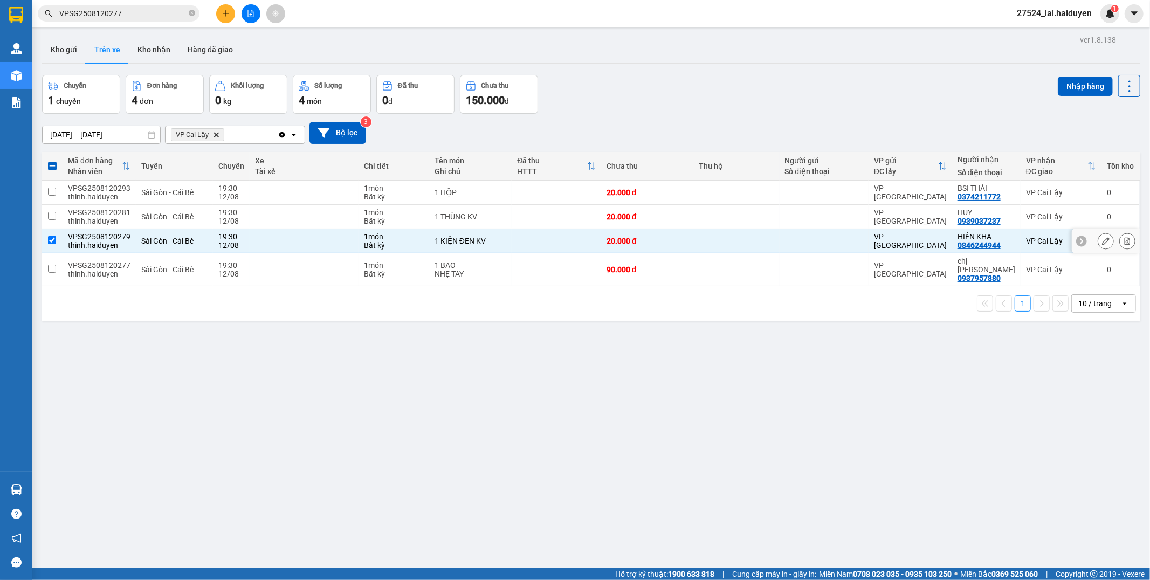
click at [576, 244] on td at bounding box center [556, 241] width 89 height 24
checkbox input "false"
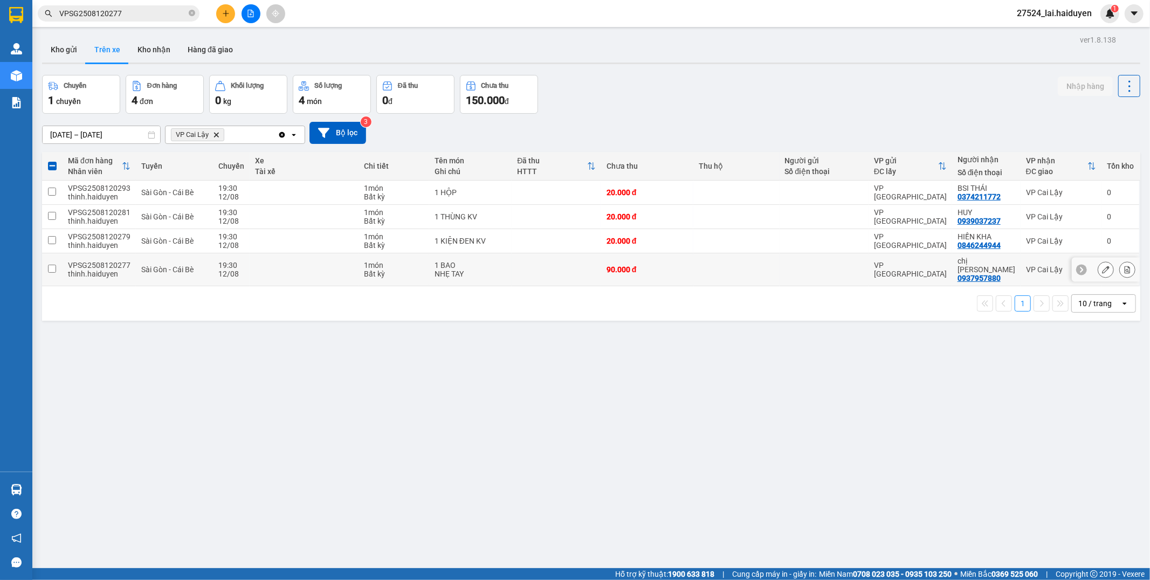
click at [568, 265] on td at bounding box center [556, 269] width 89 height 33
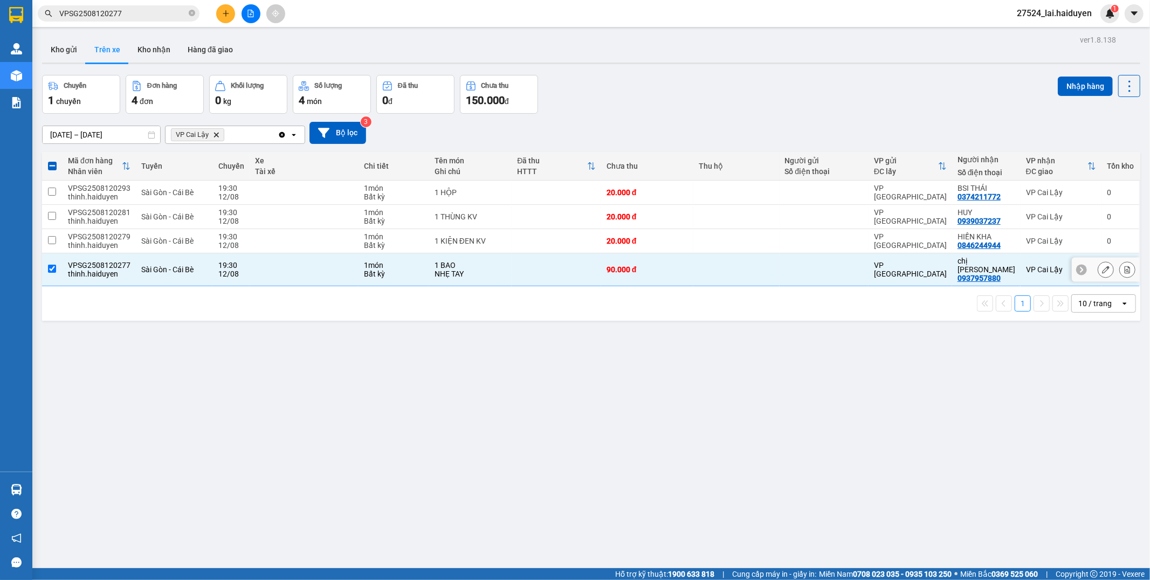
click at [560, 263] on td at bounding box center [556, 269] width 89 height 33
checkbox input "false"
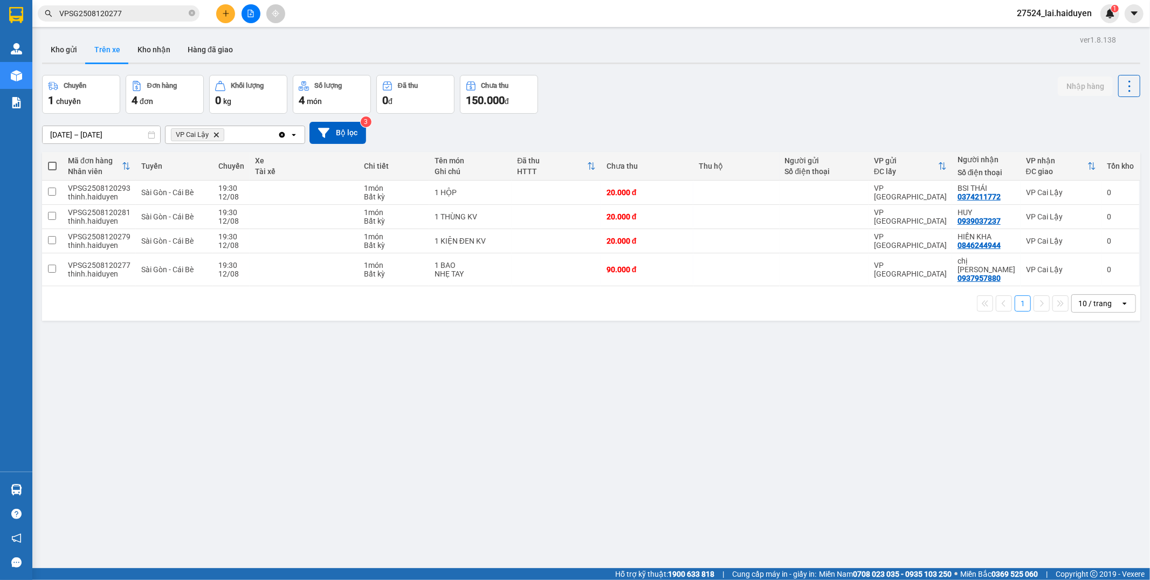
click at [564, 307] on div "1 10 / trang open" at bounding box center [591, 303] width 1099 height 35
click at [581, 246] on td at bounding box center [556, 241] width 89 height 24
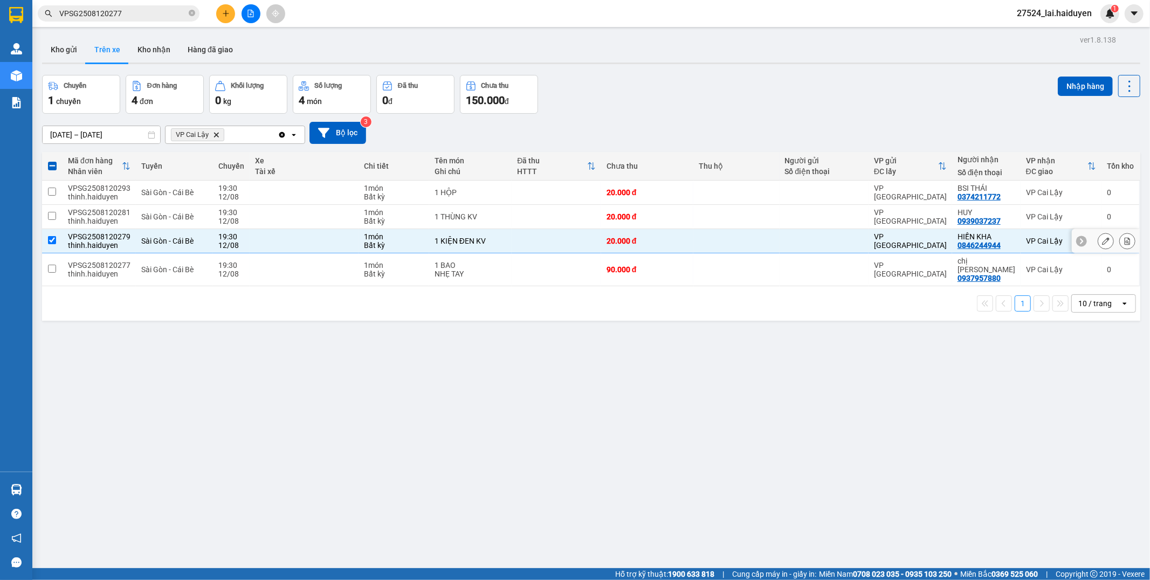
click at [581, 246] on td at bounding box center [556, 241] width 89 height 24
checkbox input "false"
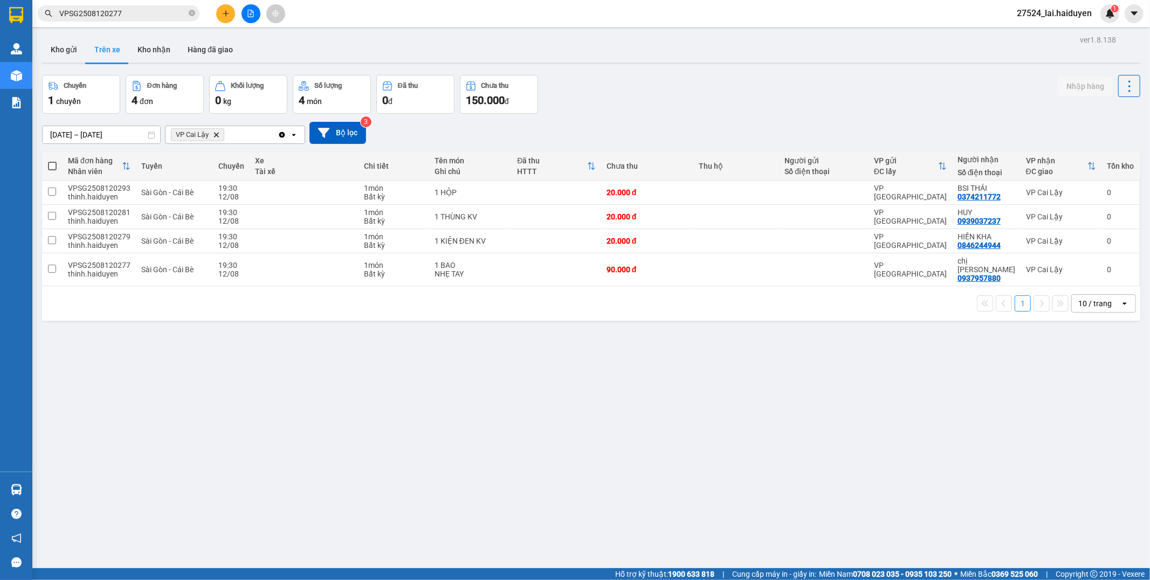
click at [669, 310] on div "1 10 / trang open" at bounding box center [591, 303] width 1099 height 35
